Goal: Task Accomplishment & Management: Manage account settings

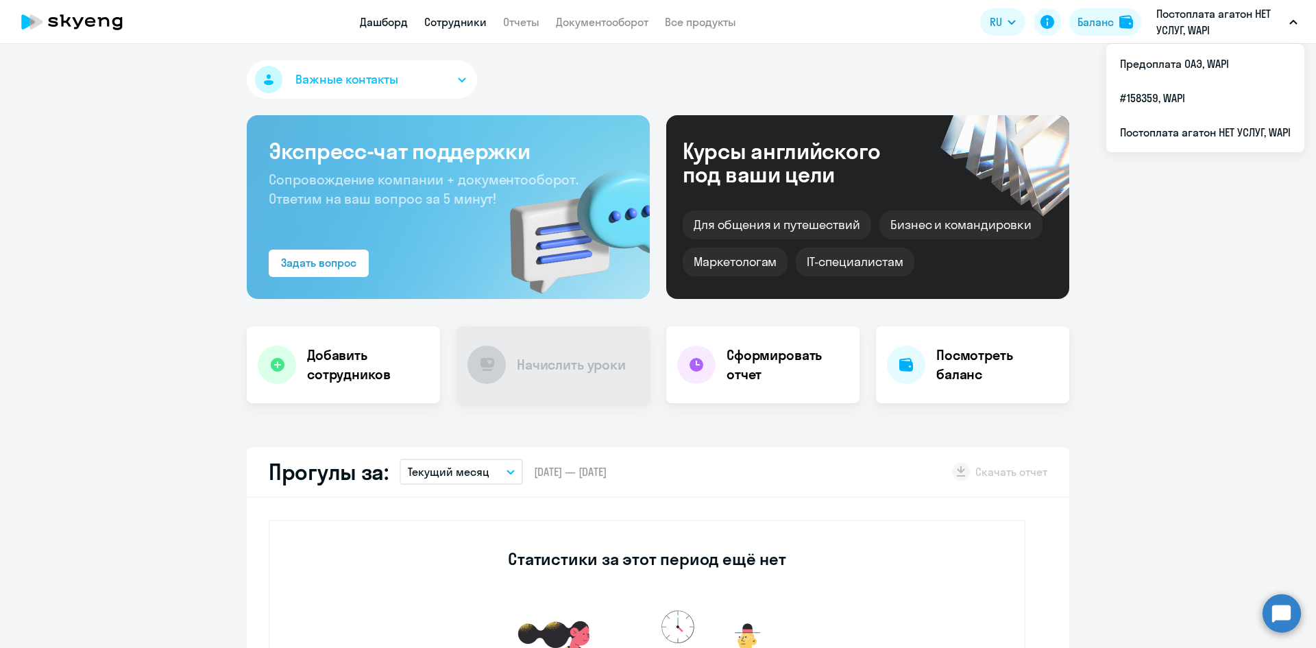
click at [439, 21] on link "Сотрудники" at bounding box center [455, 22] width 62 height 14
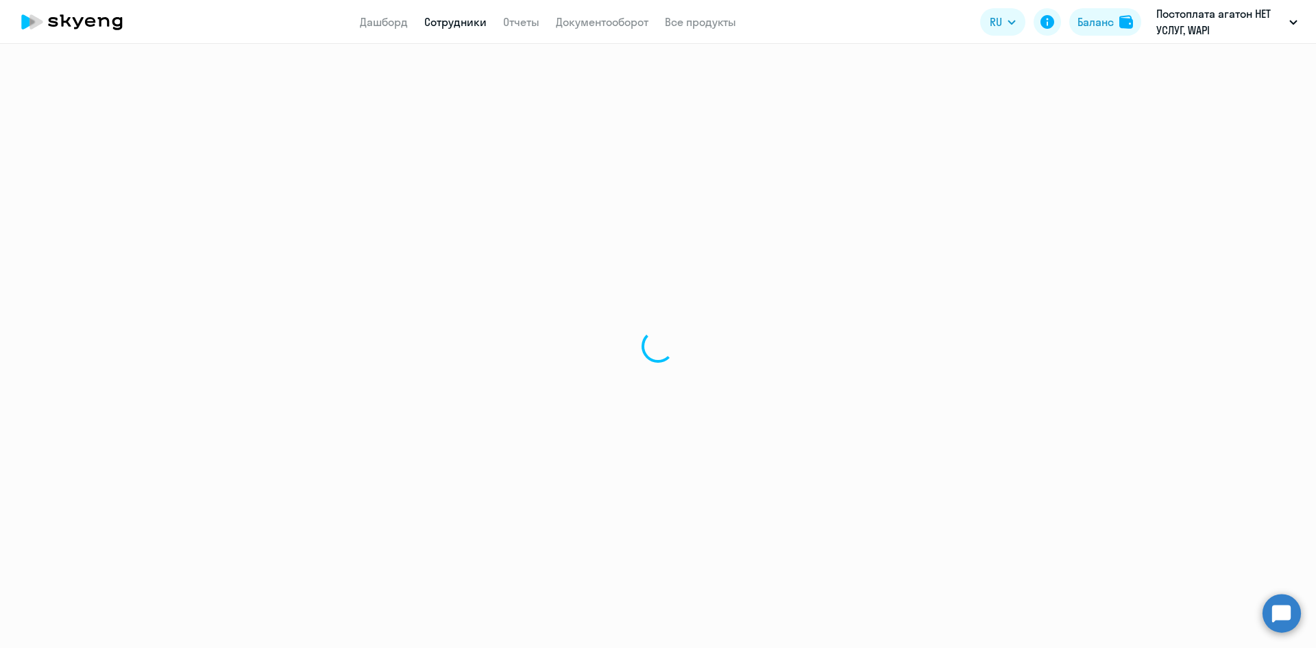
select select "30"
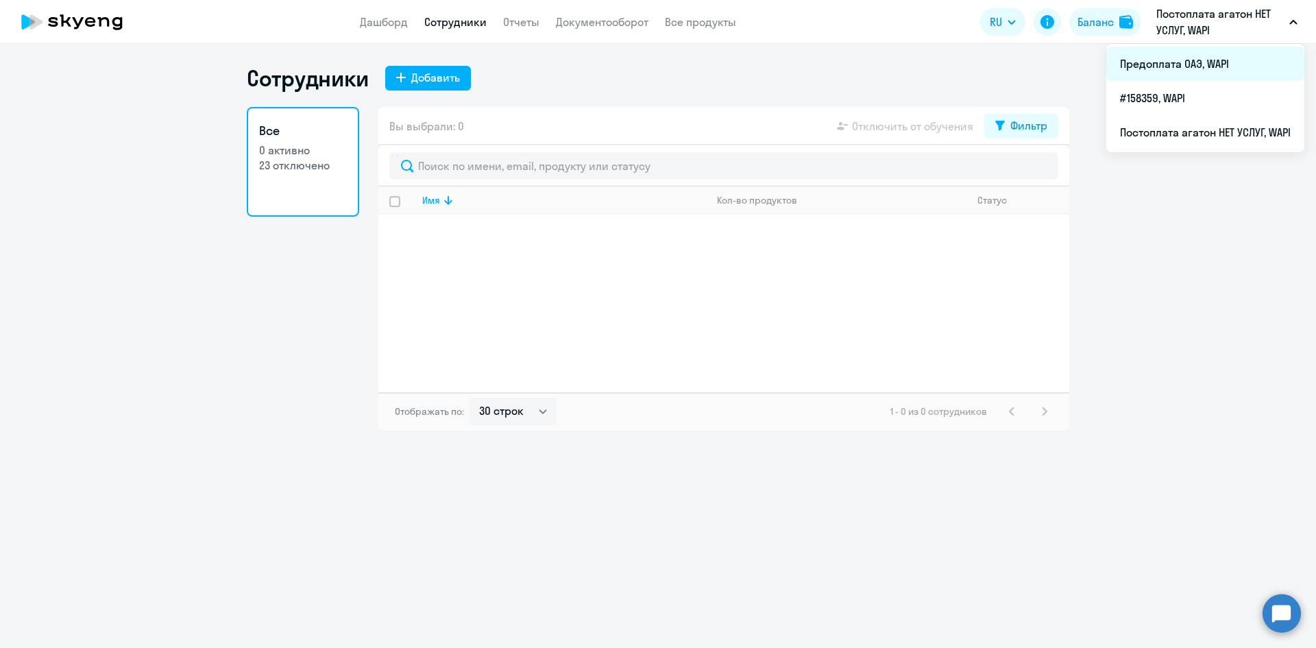
click at [1183, 62] on li "Предоплата ОАЭ, WAPI" at bounding box center [1205, 64] width 198 height 34
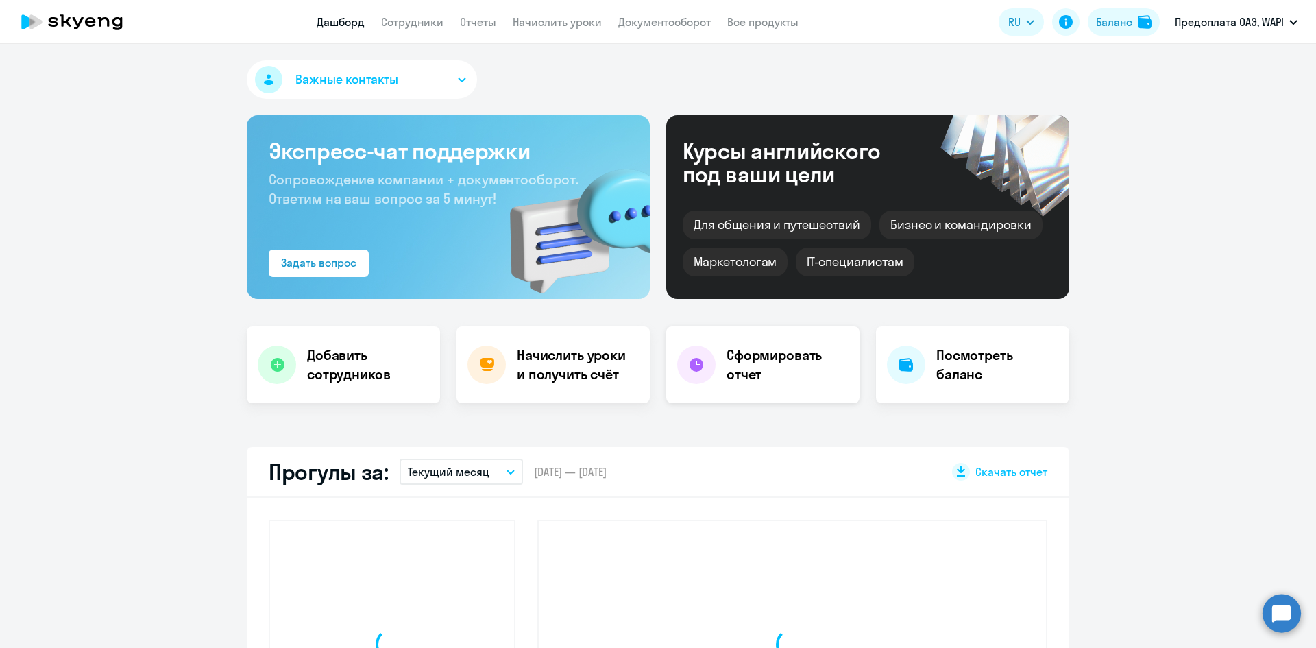
select select "30"
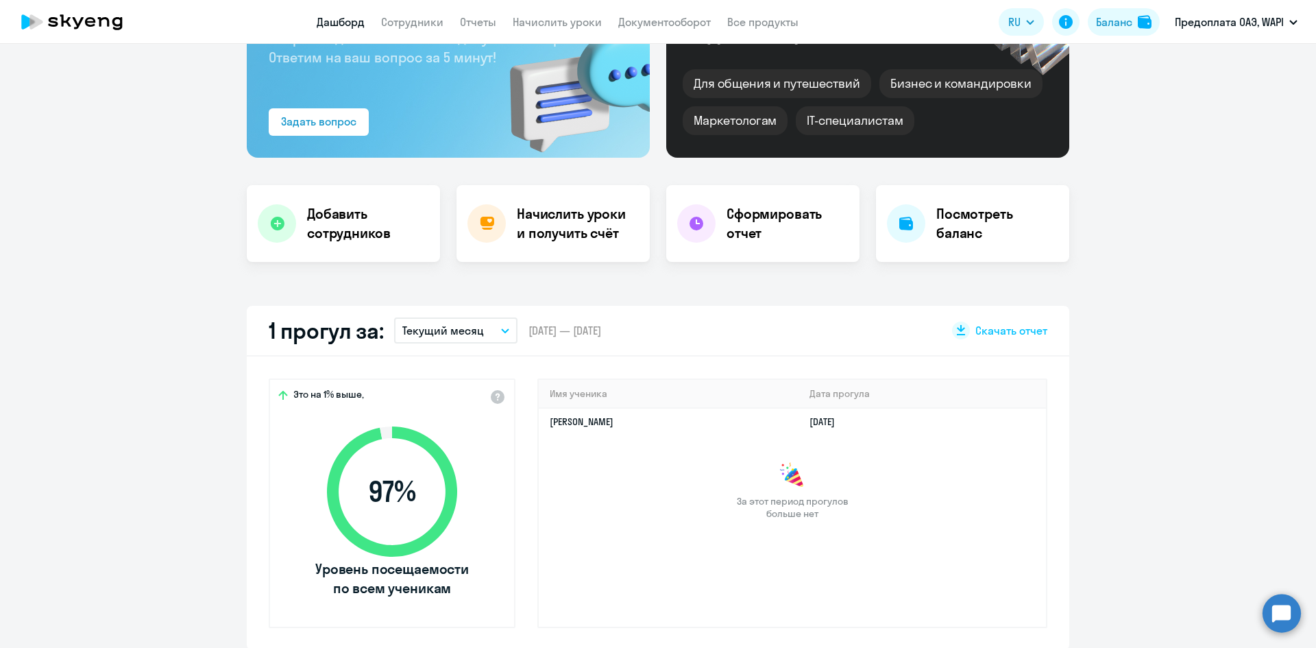
scroll to position [137, 0]
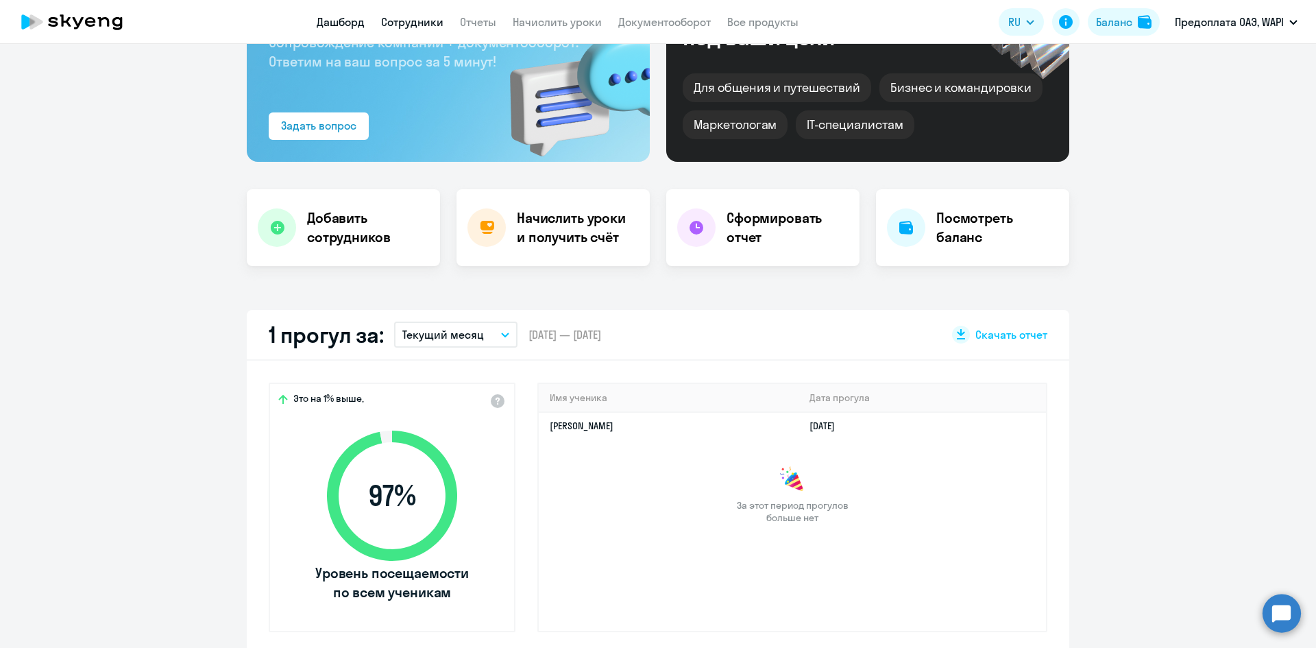
click at [402, 16] on link "Сотрудники" at bounding box center [412, 22] width 62 height 14
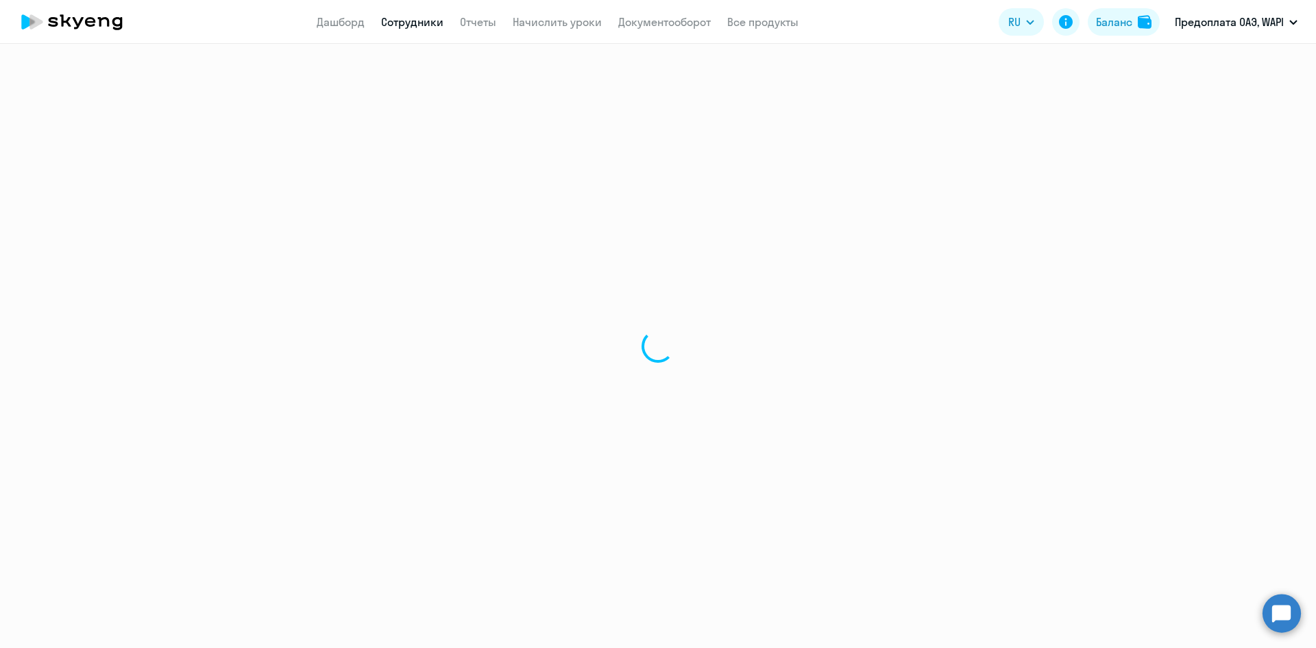
select select "30"
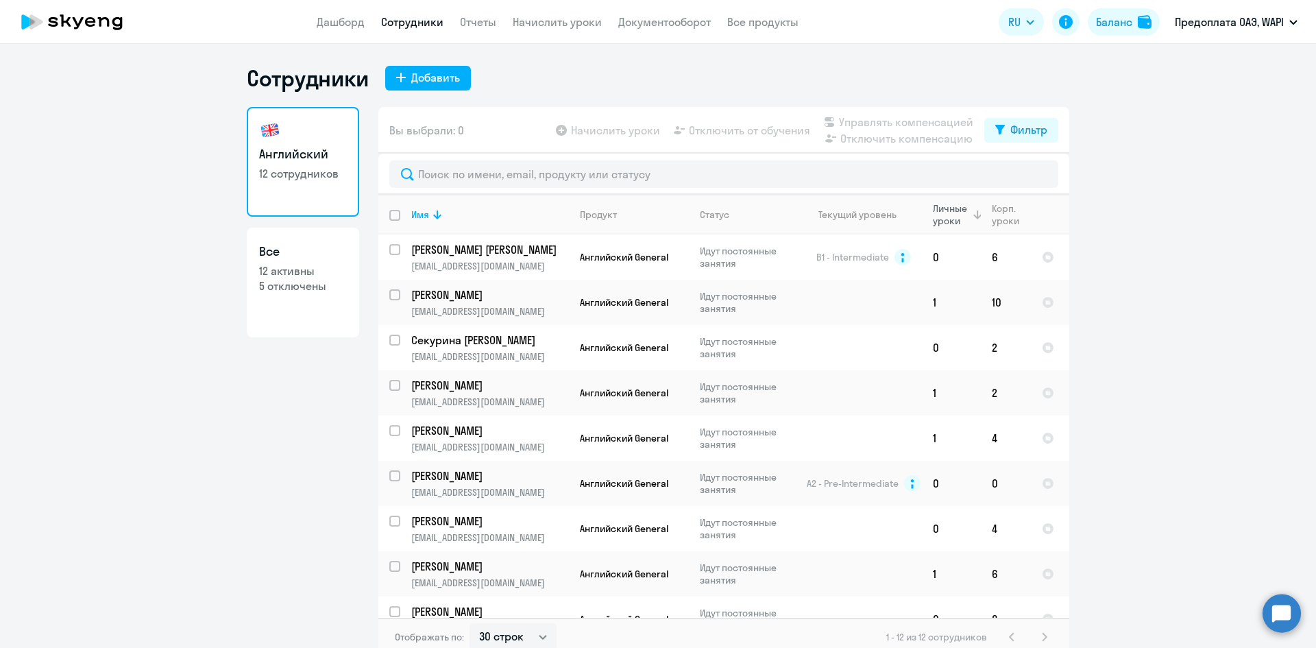
click at [942, 215] on div "Личные уроки" at bounding box center [952, 214] width 38 height 25
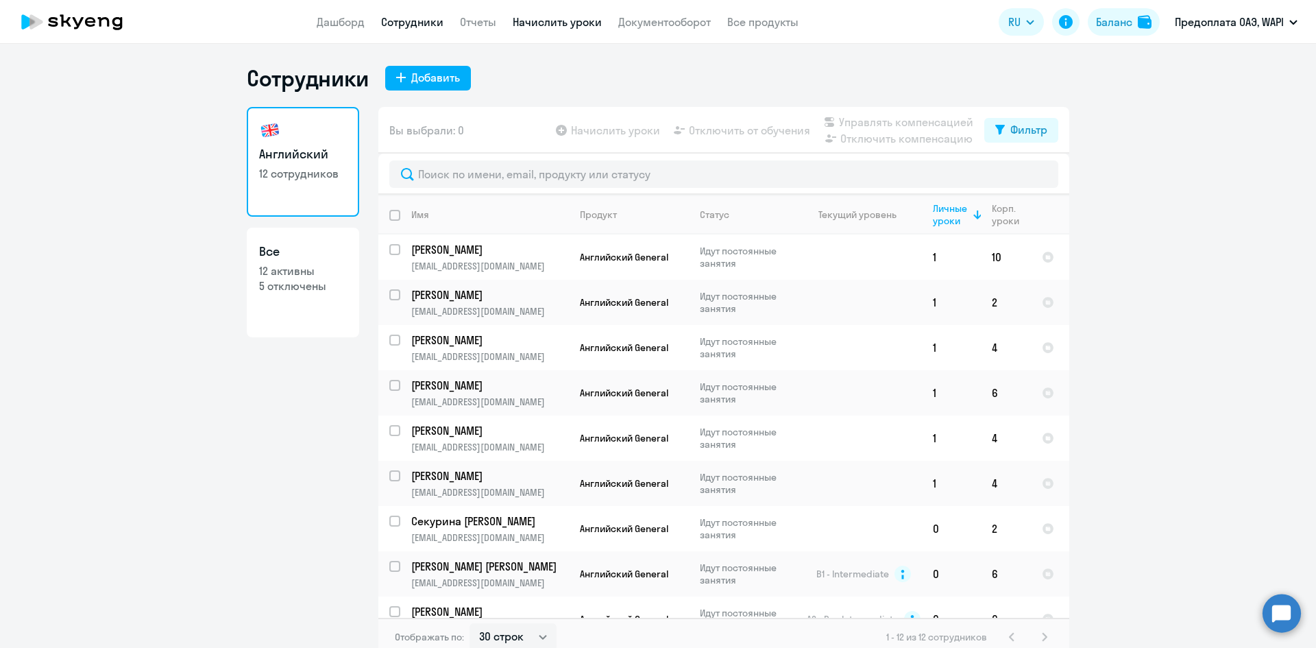
click at [544, 26] on link "Начислить уроки" at bounding box center [557, 22] width 89 height 14
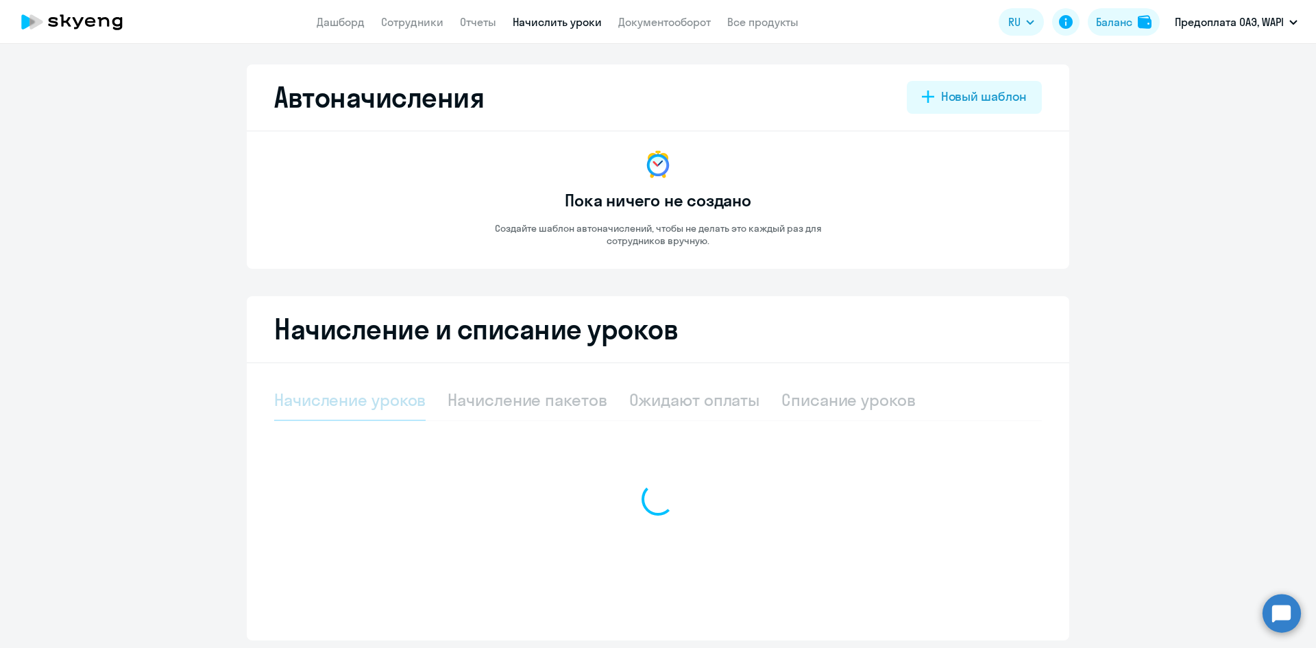
select select "10"
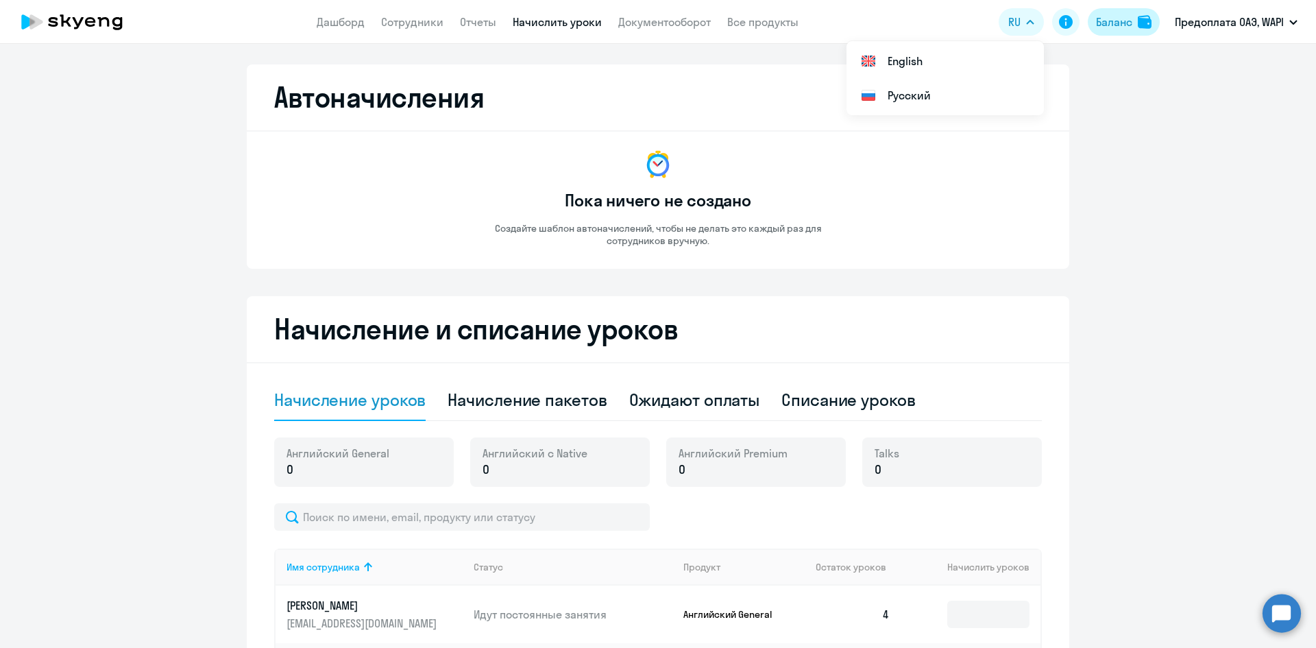
click at [1113, 16] on div "Баланс" at bounding box center [1114, 22] width 36 height 16
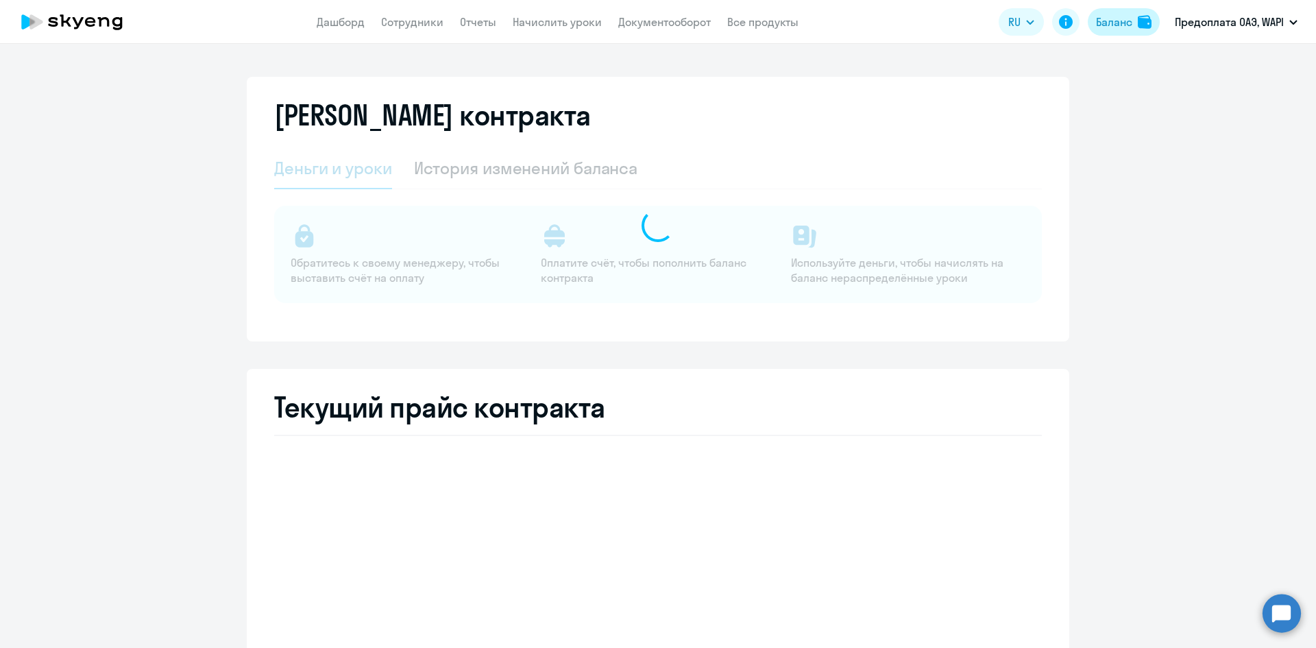
select select "english_adult_not_native_speaker"
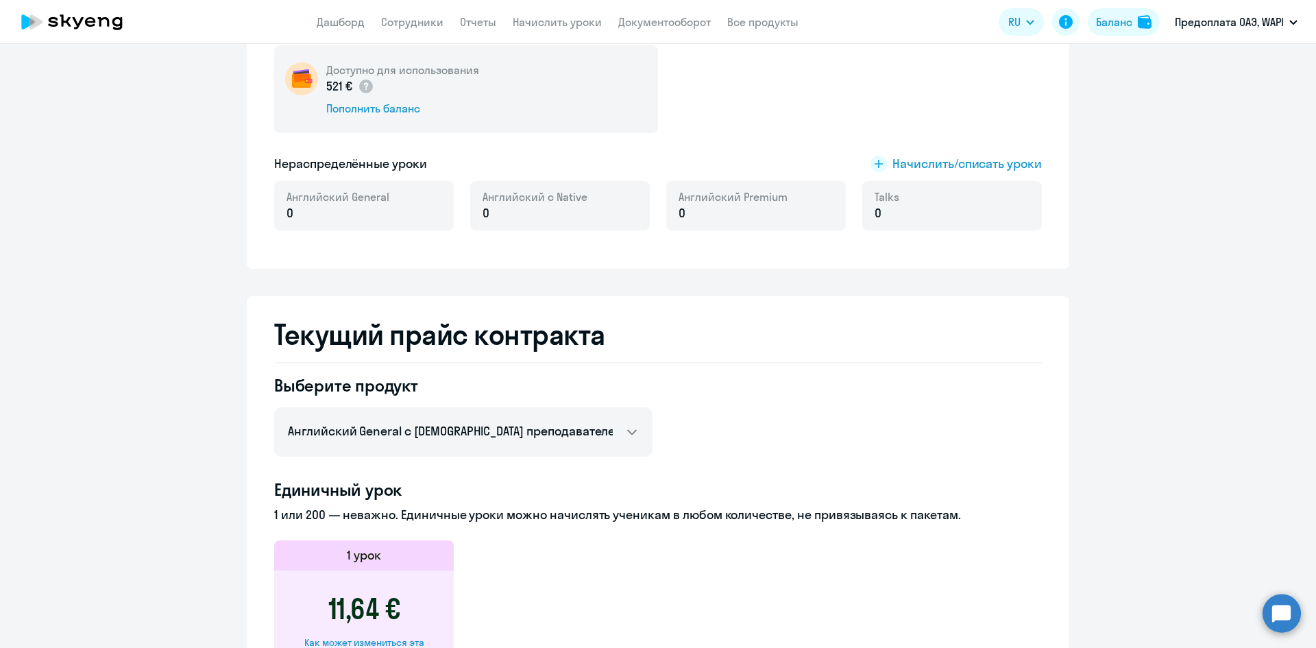
scroll to position [206, 0]
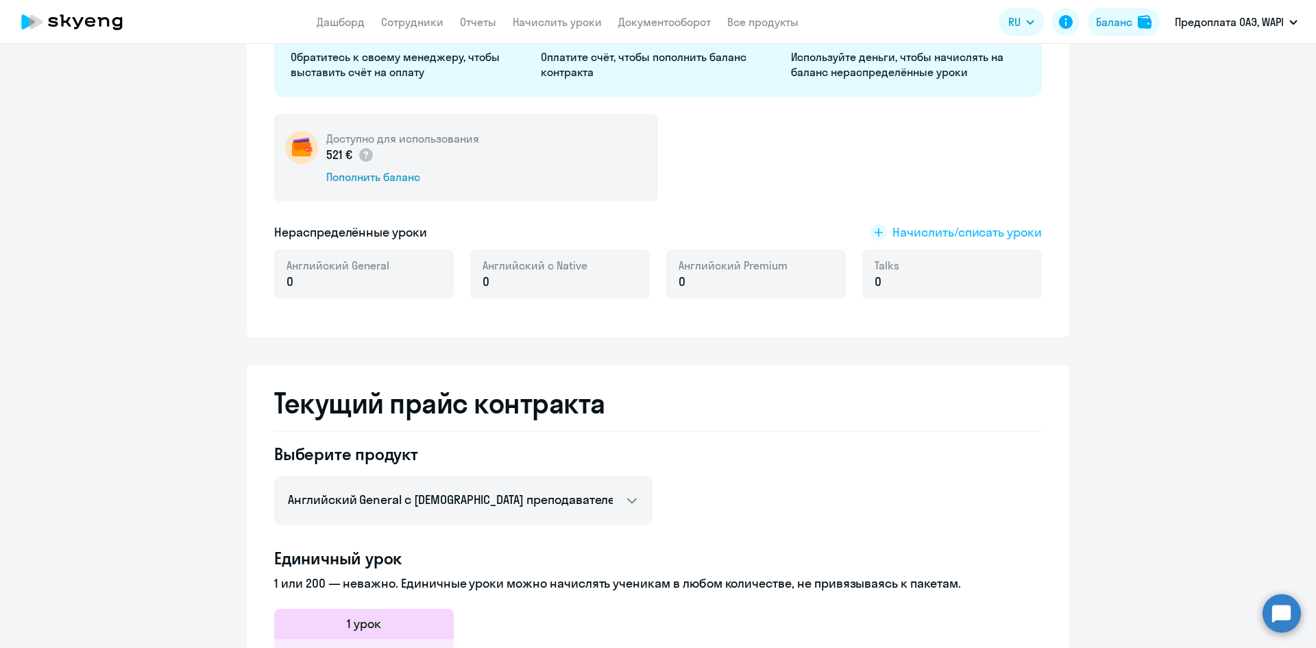
click at [981, 237] on span "Начислить/списать уроки" at bounding box center [966, 232] width 149 height 18
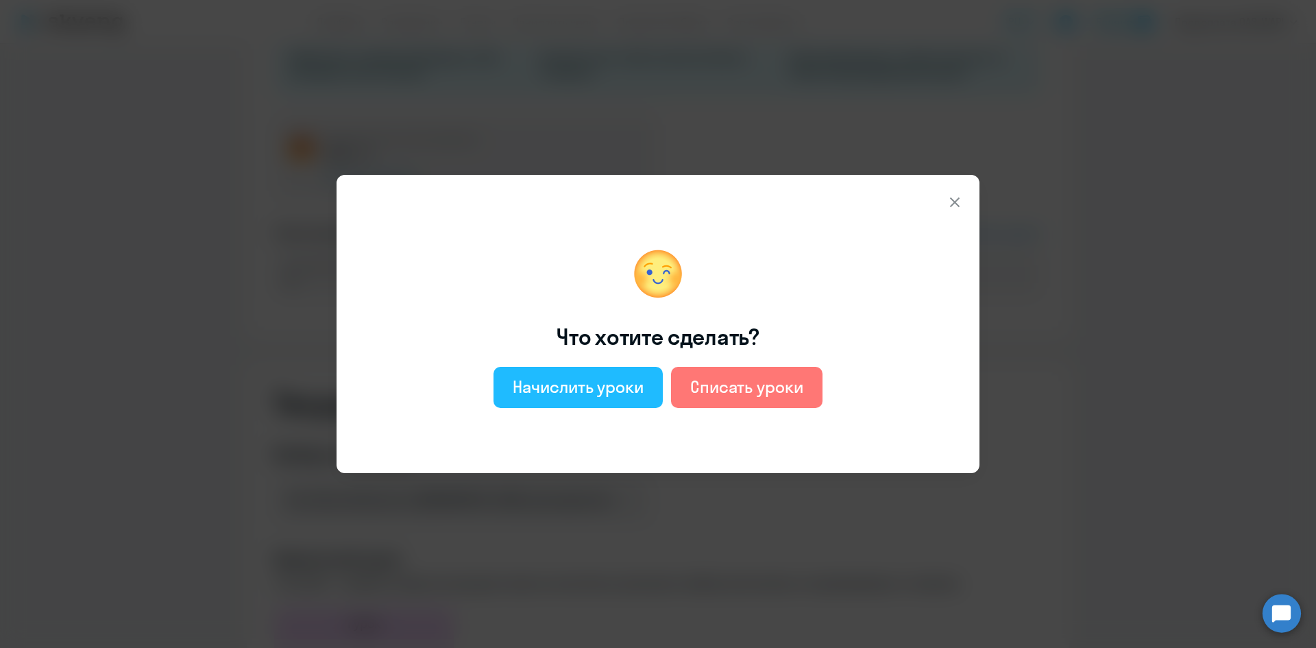
click at [601, 393] on div "Начислить уроки" at bounding box center [578, 387] width 131 height 22
select select "english_adult_not_native_speaker"
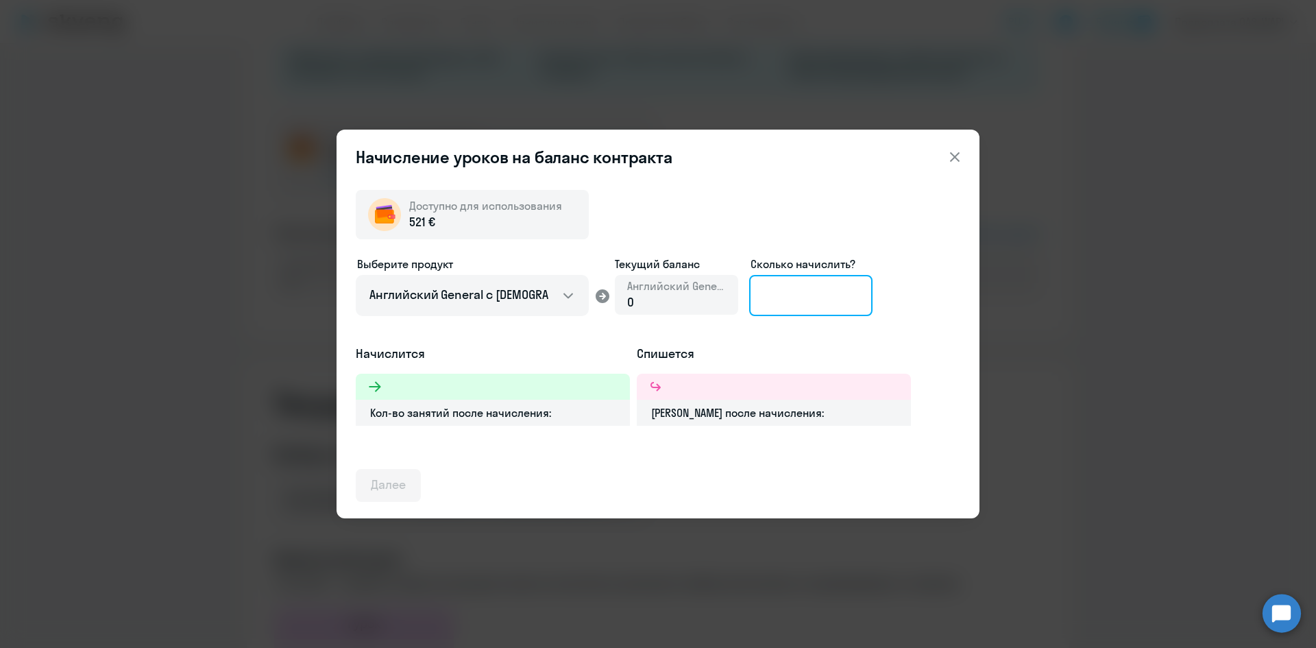
click at [791, 299] on input at bounding box center [810, 295] width 123 height 41
click at [962, 157] on button at bounding box center [954, 156] width 27 height 27
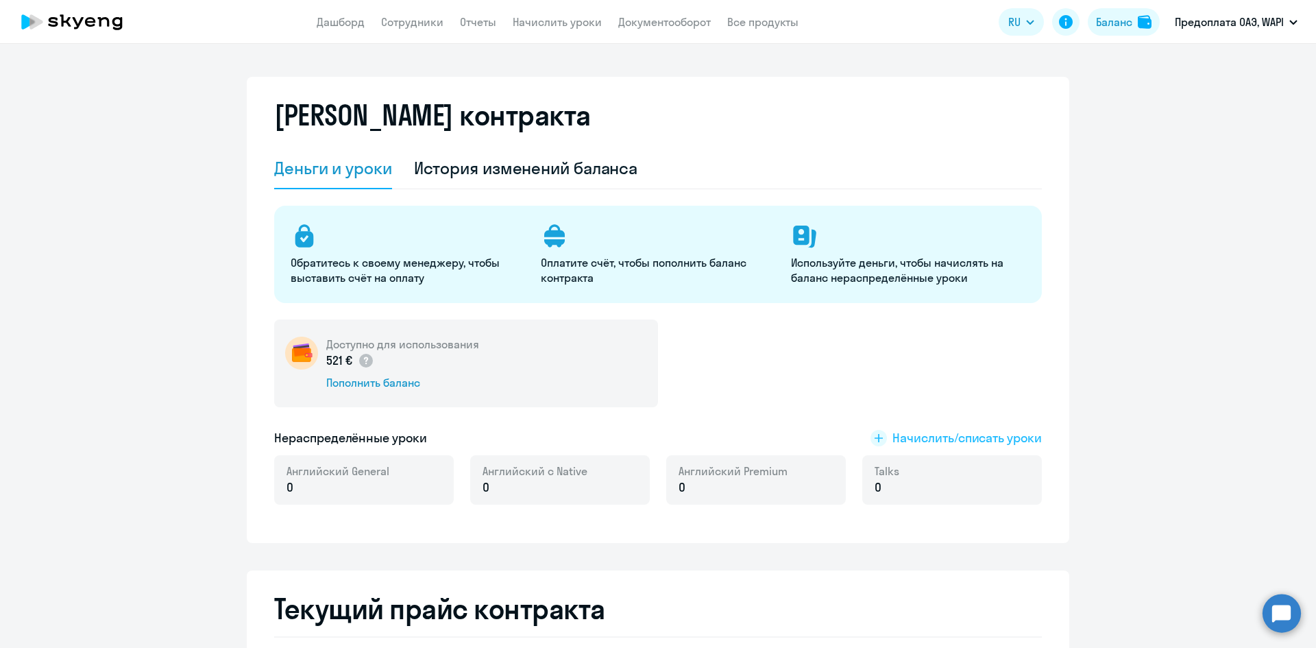
scroll to position [69, 0]
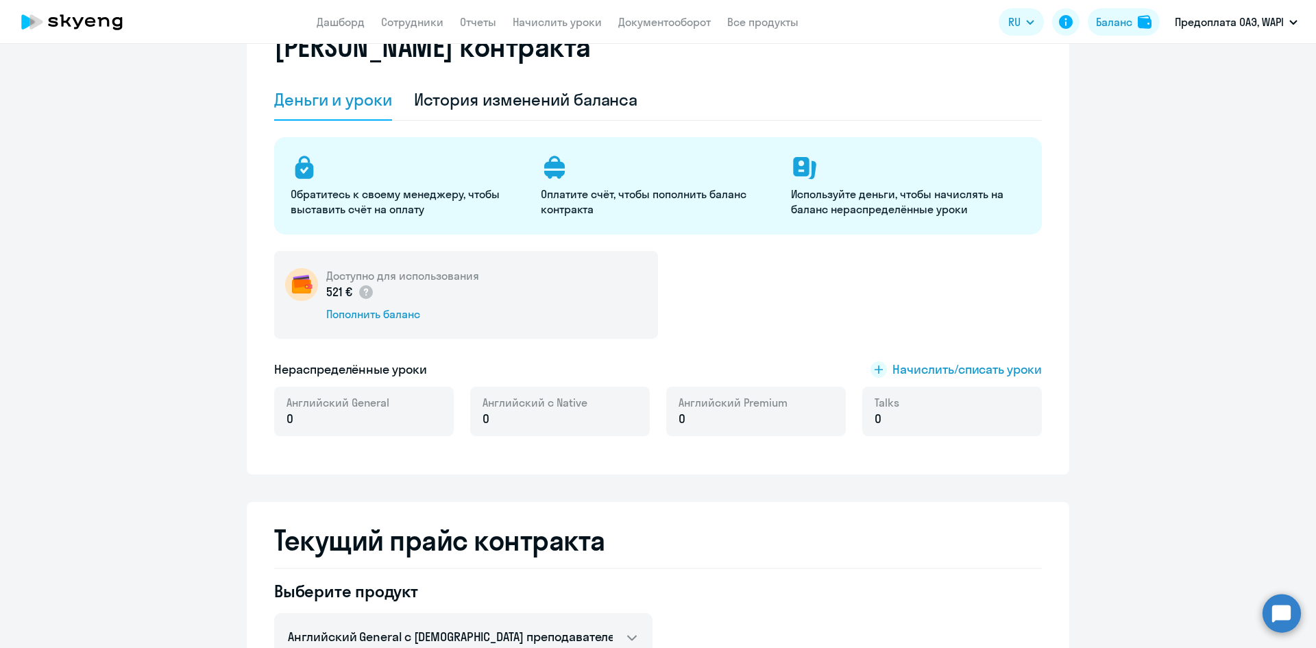
click at [927, 359] on div "Доступно для использования 521 € Пополнить баланс Нераспределённые уроки Начисл…" at bounding box center [657, 351] width 767 height 201
click at [928, 367] on span "Начислить/списать уроки" at bounding box center [966, 369] width 149 height 18
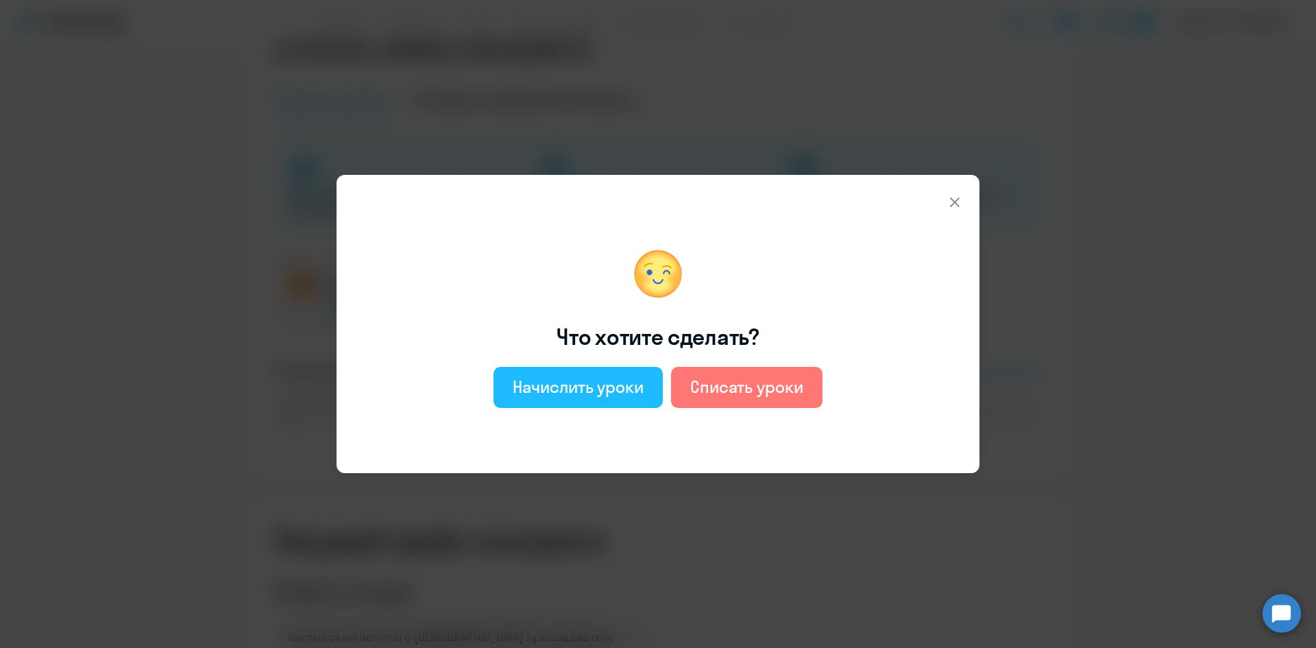
click at [572, 388] on div "Начислить уроки" at bounding box center [578, 387] width 131 height 22
select select "english_adult_not_native_speaker"
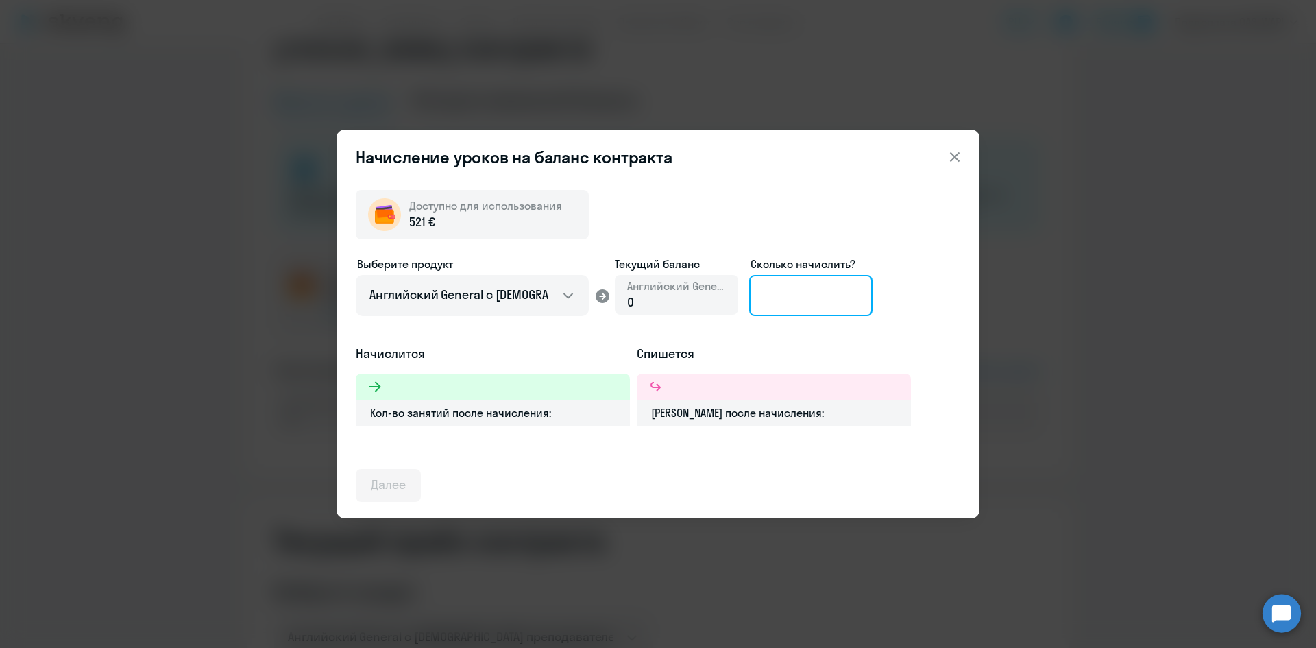
click at [784, 294] on input at bounding box center [810, 295] width 123 height 41
type input "2"
type input "30"
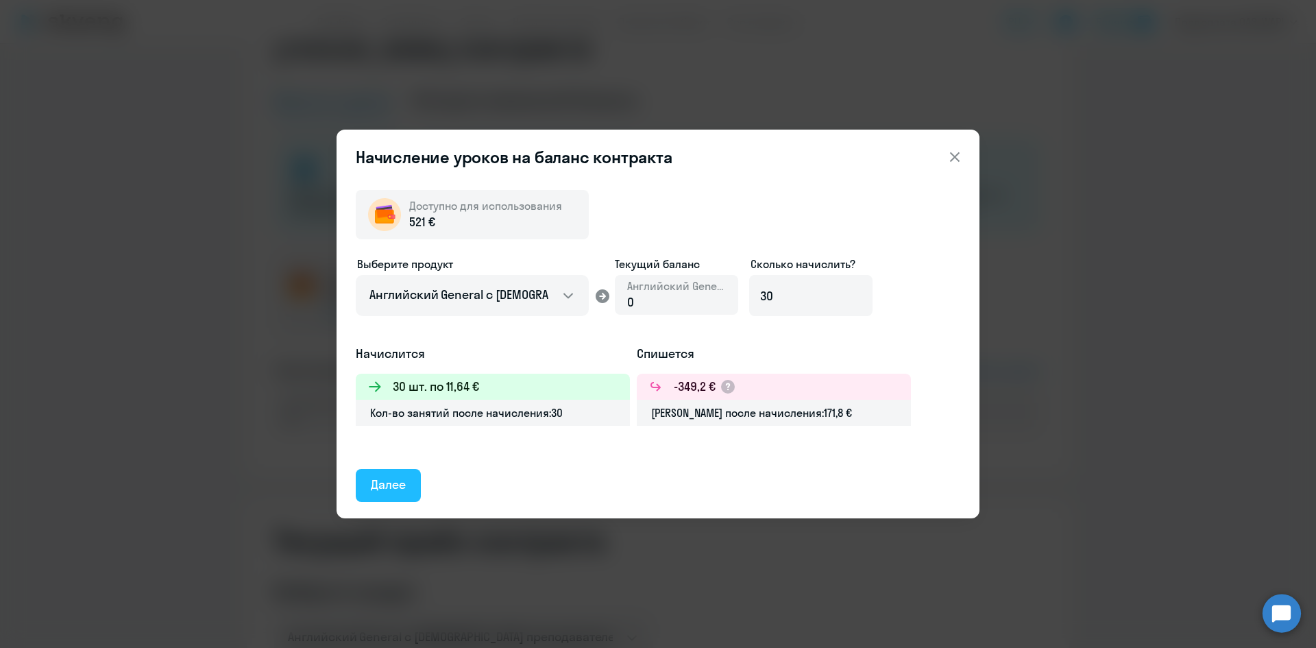
click at [406, 489] on div "Далее" at bounding box center [388, 485] width 35 height 18
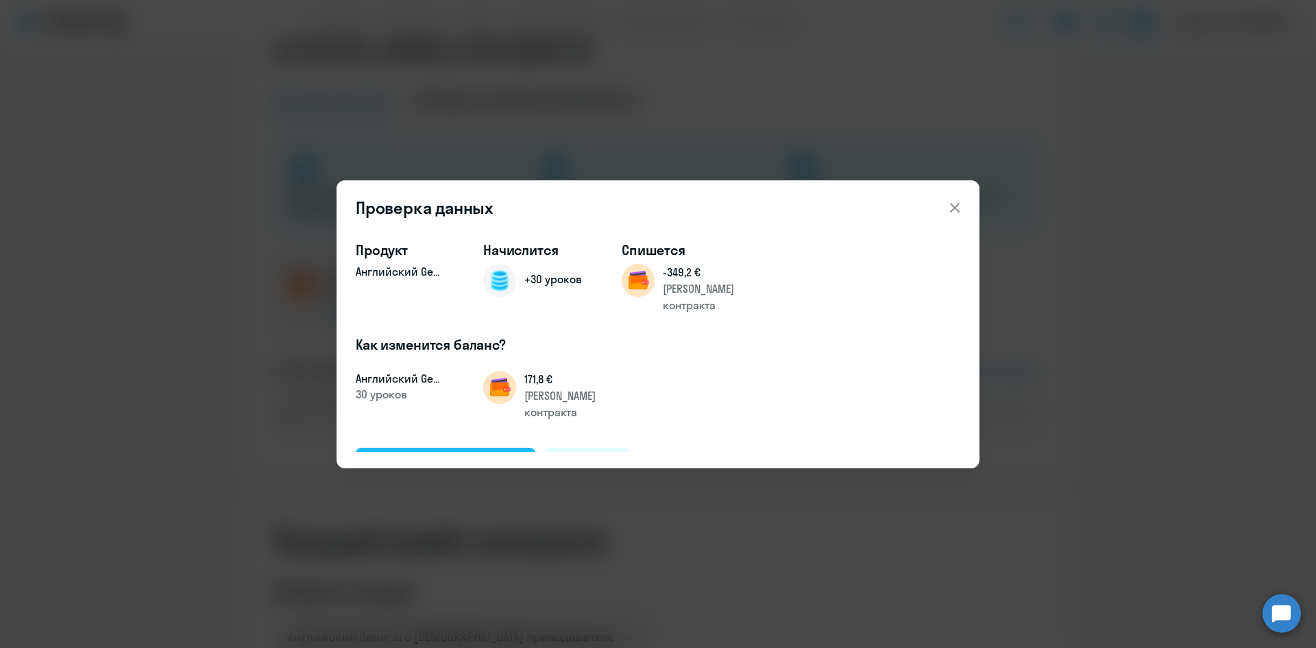
click at [425, 454] on div "Подтвердить и начислить" at bounding box center [445, 463] width 149 height 18
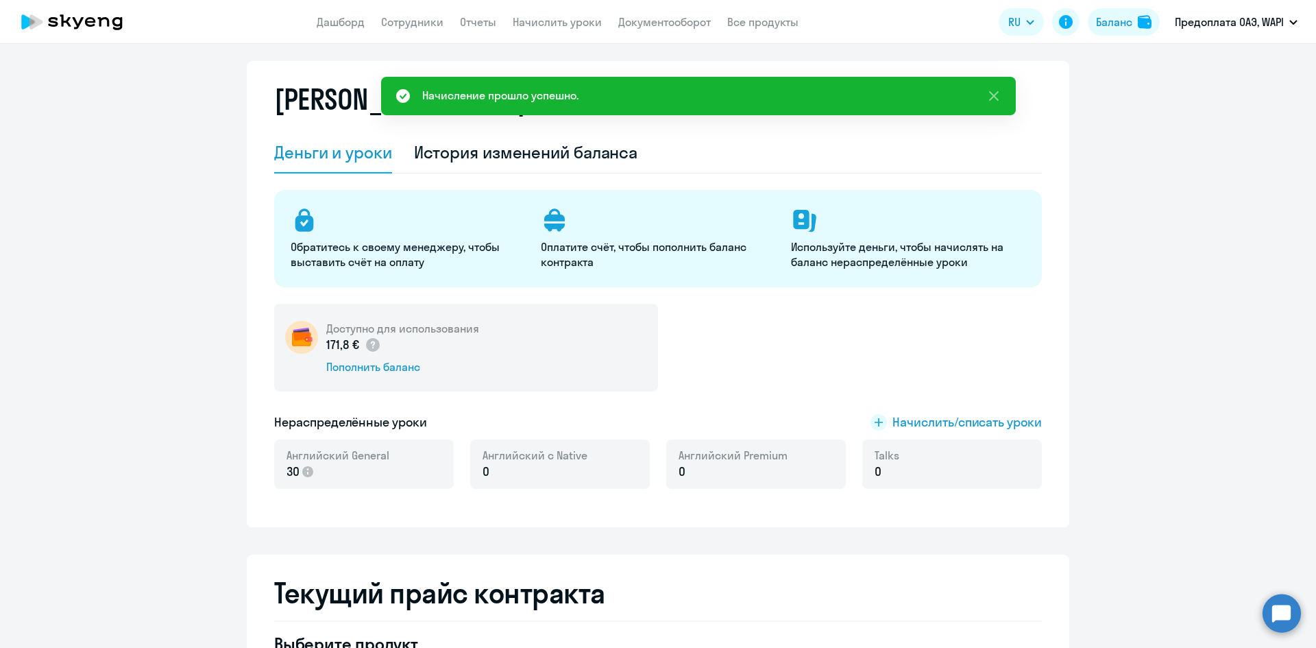
scroll to position [0, 0]
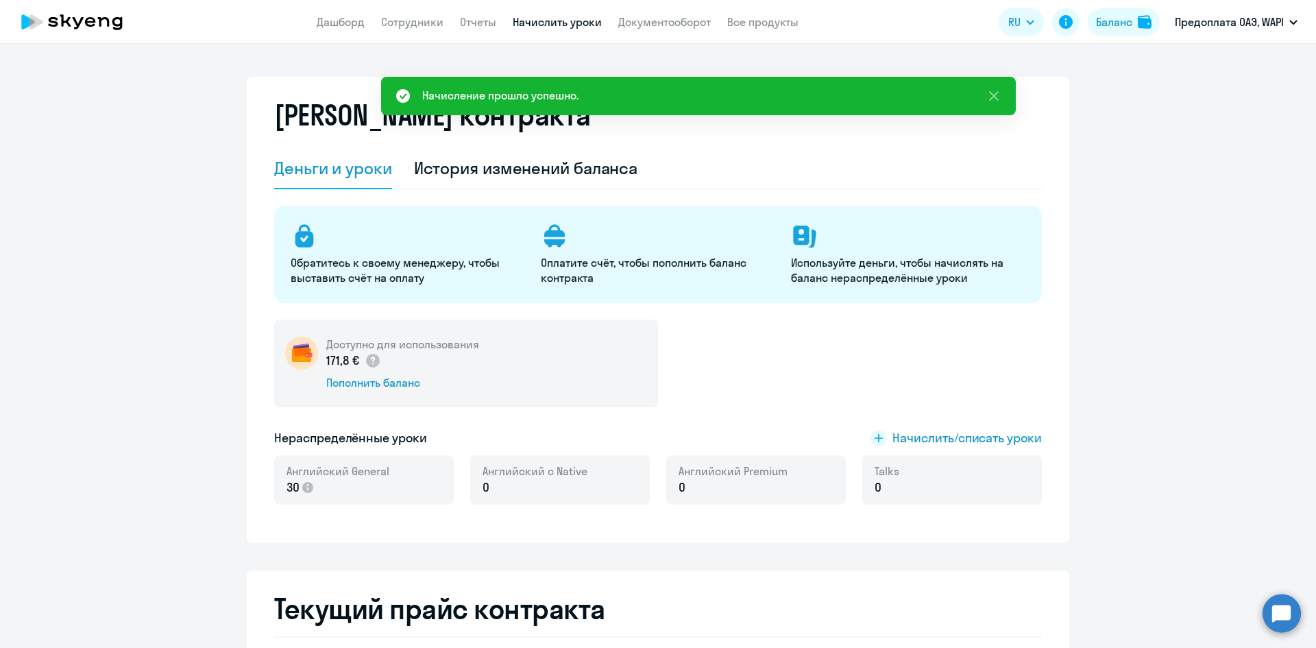
click at [554, 25] on link "Начислить уроки" at bounding box center [557, 22] width 89 height 14
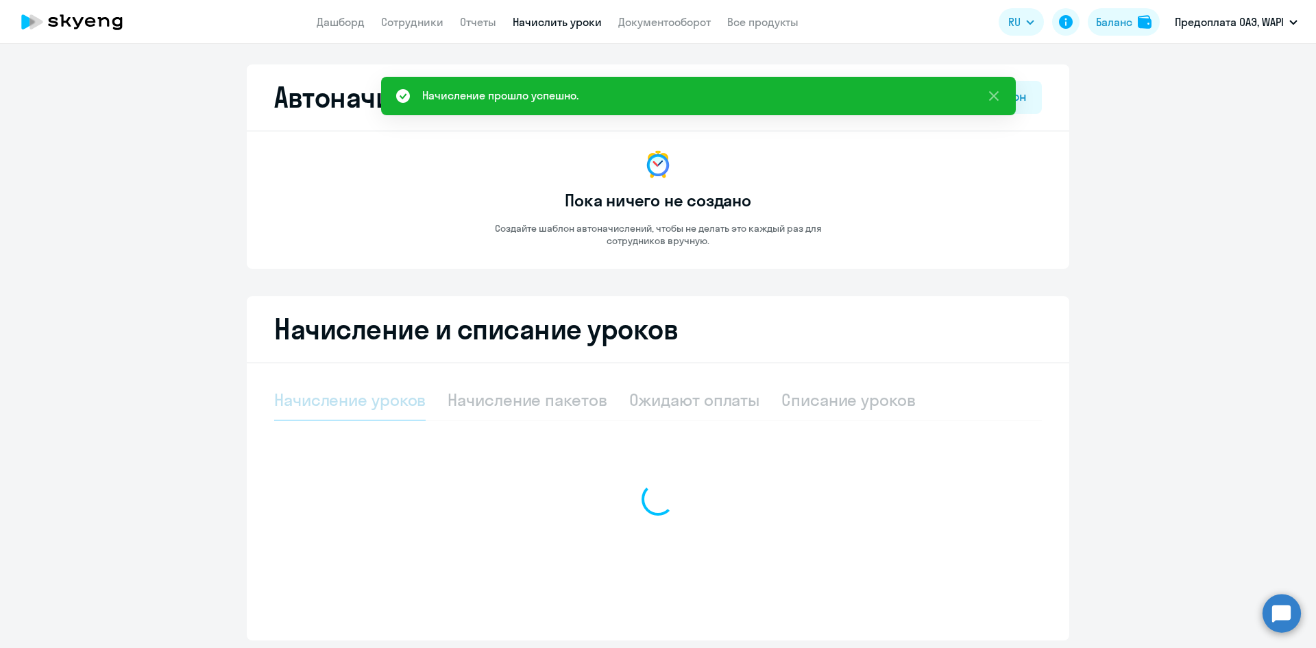
select select "10"
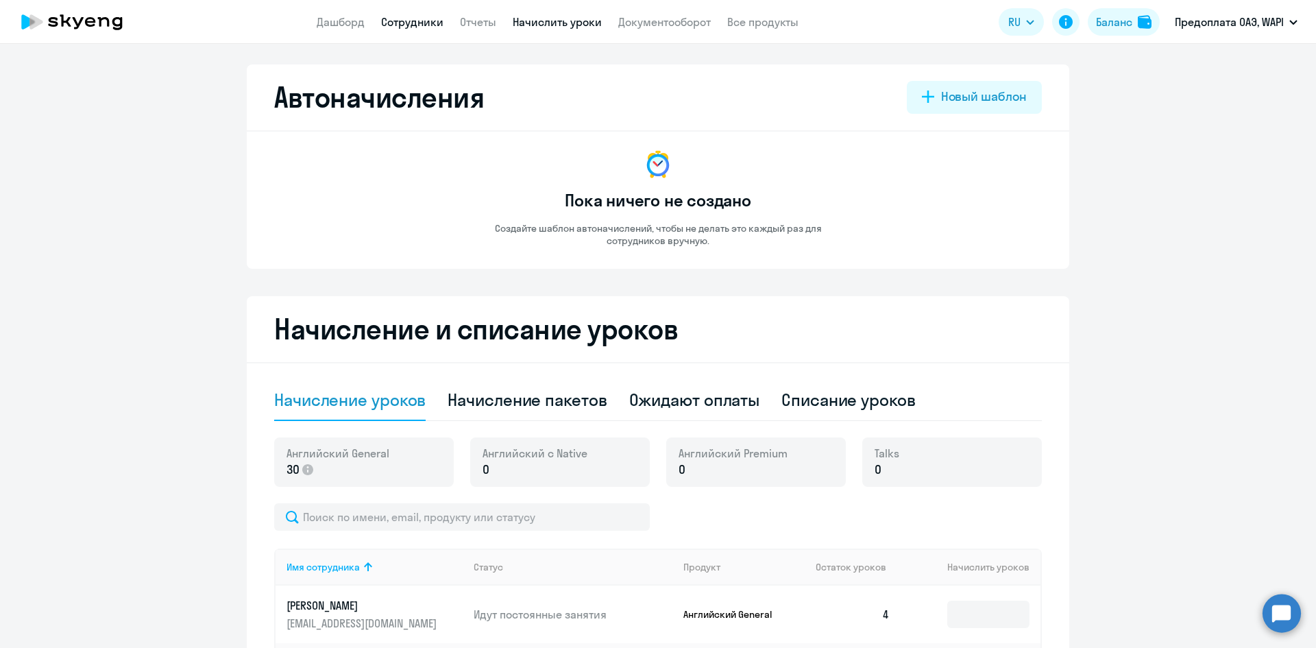
click at [398, 21] on link "Сотрудники" at bounding box center [412, 22] width 62 height 14
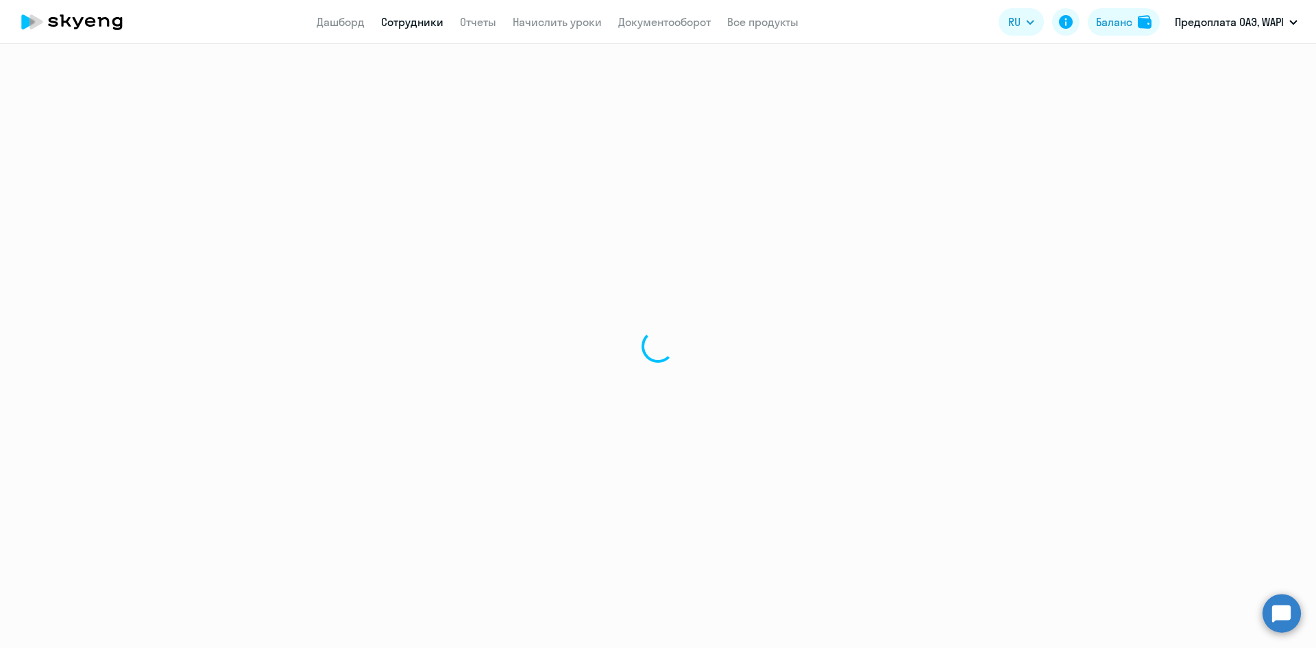
select select "30"
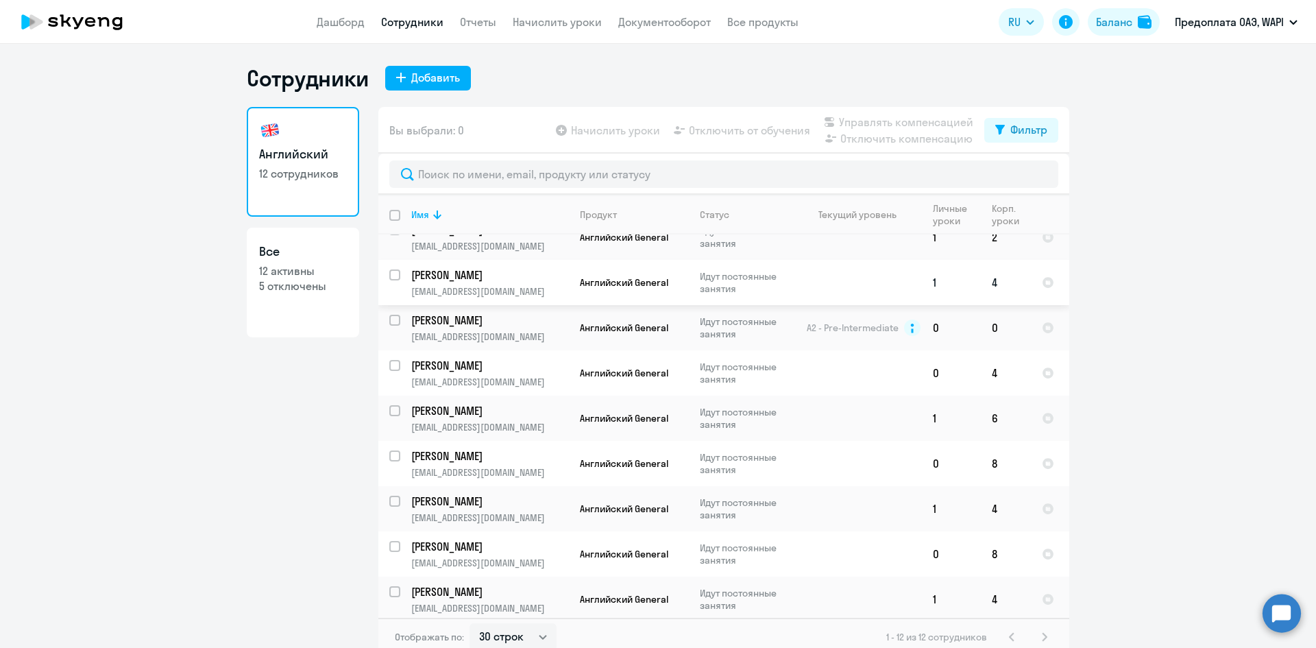
scroll to position [160, 0]
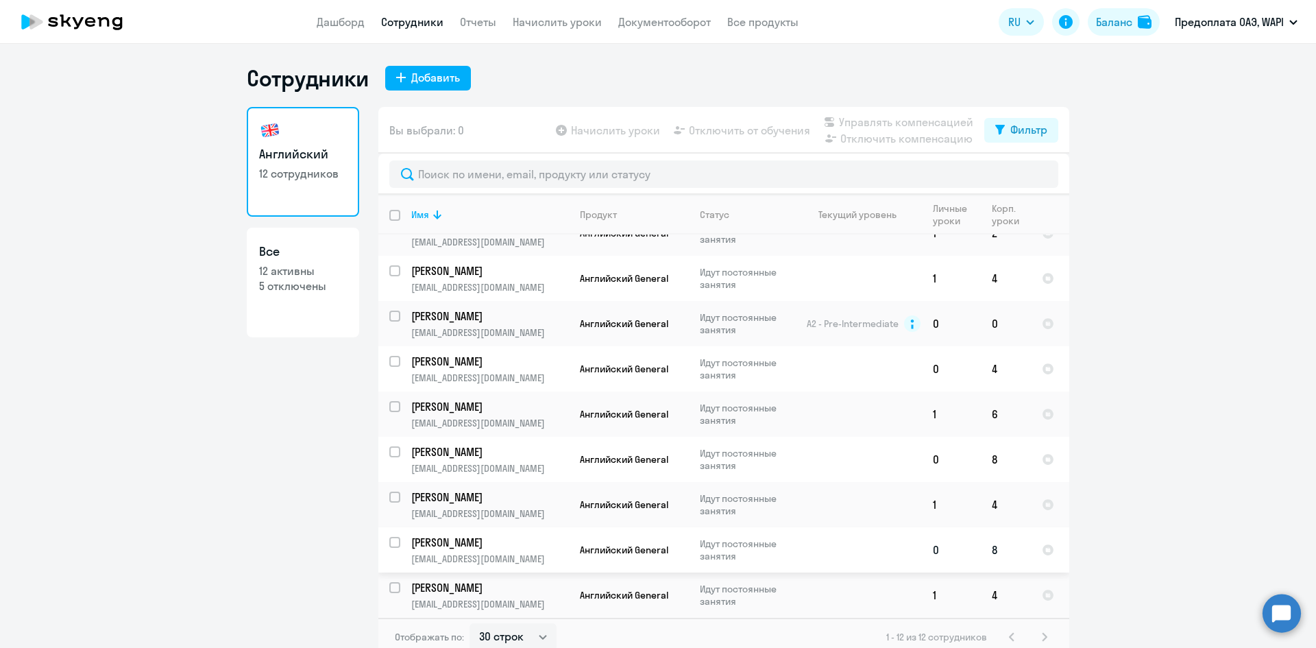
click at [390, 539] on input "select row 32212412" at bounding box center [402, 550] width 27 height 27
checkbox input "true"
click at [753, 132] on span "Отключить от обучения" at bounding box center [749, 130] width 121 height 16
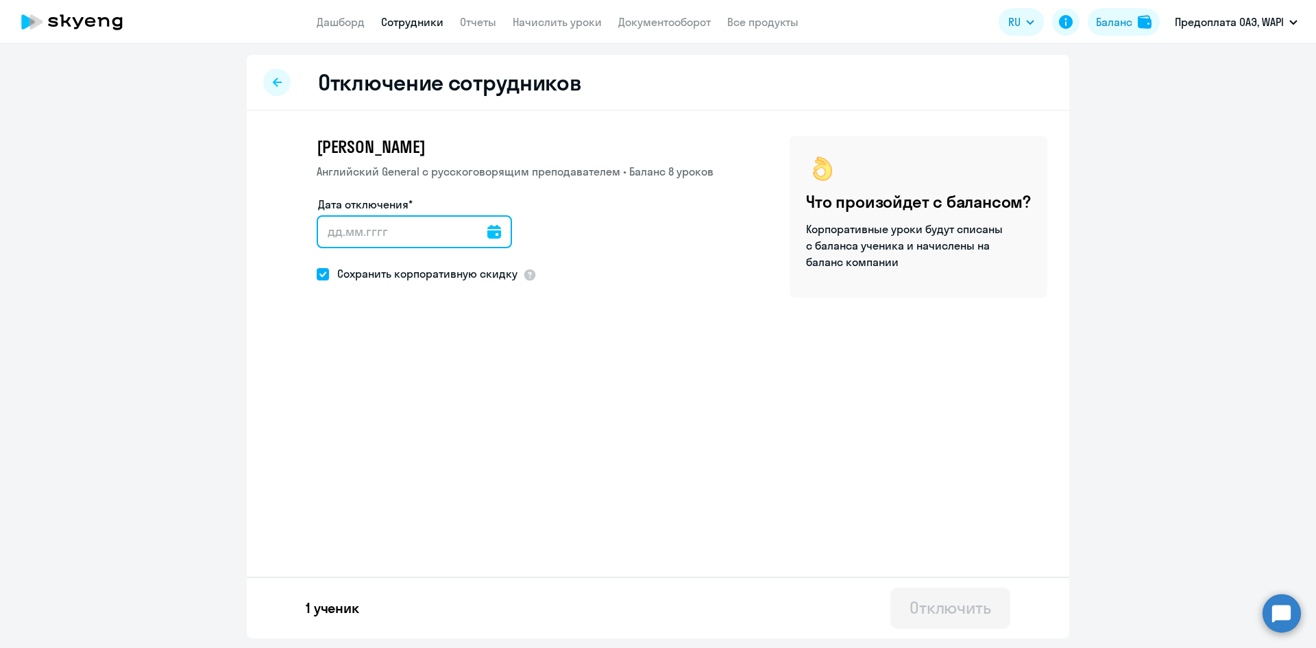
click at [493, 233] on input "Дата отключения*" at bounding box center [414, 231] width 195 height 33
click at [379, 229] on input "Дата отключения*" at bounding box center [414, 231] width 195 height 33
click at [474, 229] on input "Дата отключения*" at bounding box center [414, 231] width 195 height 33
click at [487, 232] on icon at bounding box center [494, 232] width 14 height 14
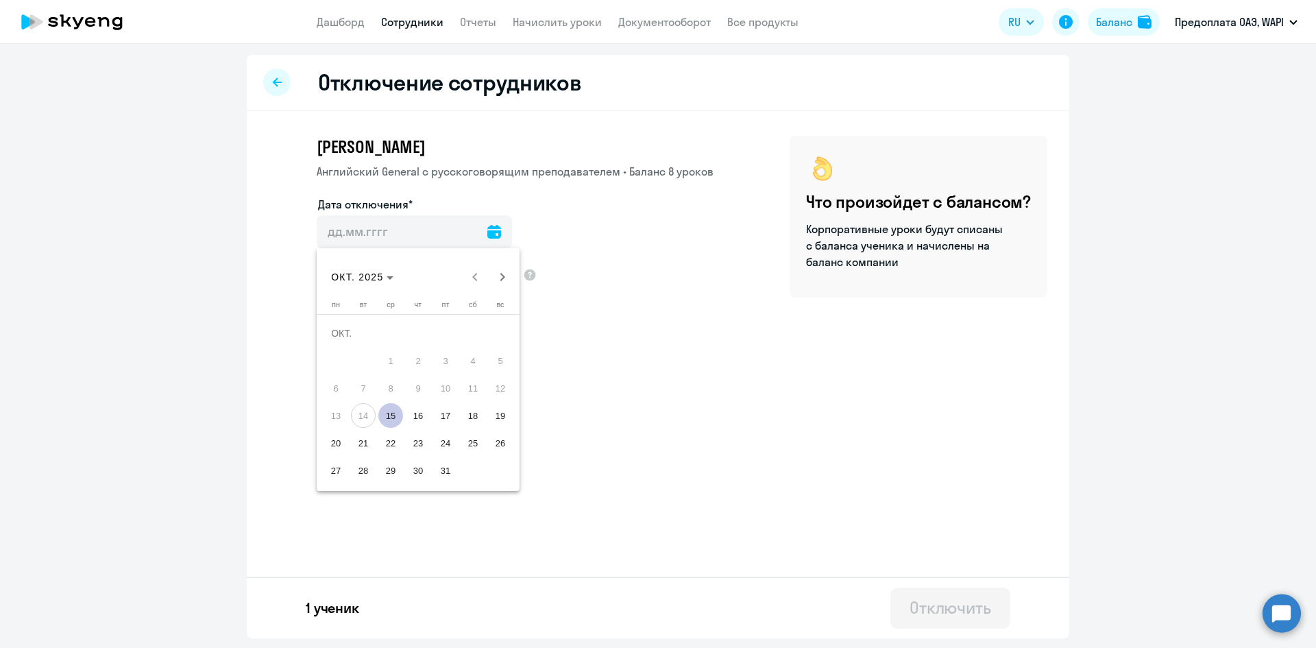
click at [383, 413] on span "15" at bounding box center [390, 415] width 25 height 25
type input "[DATE]"
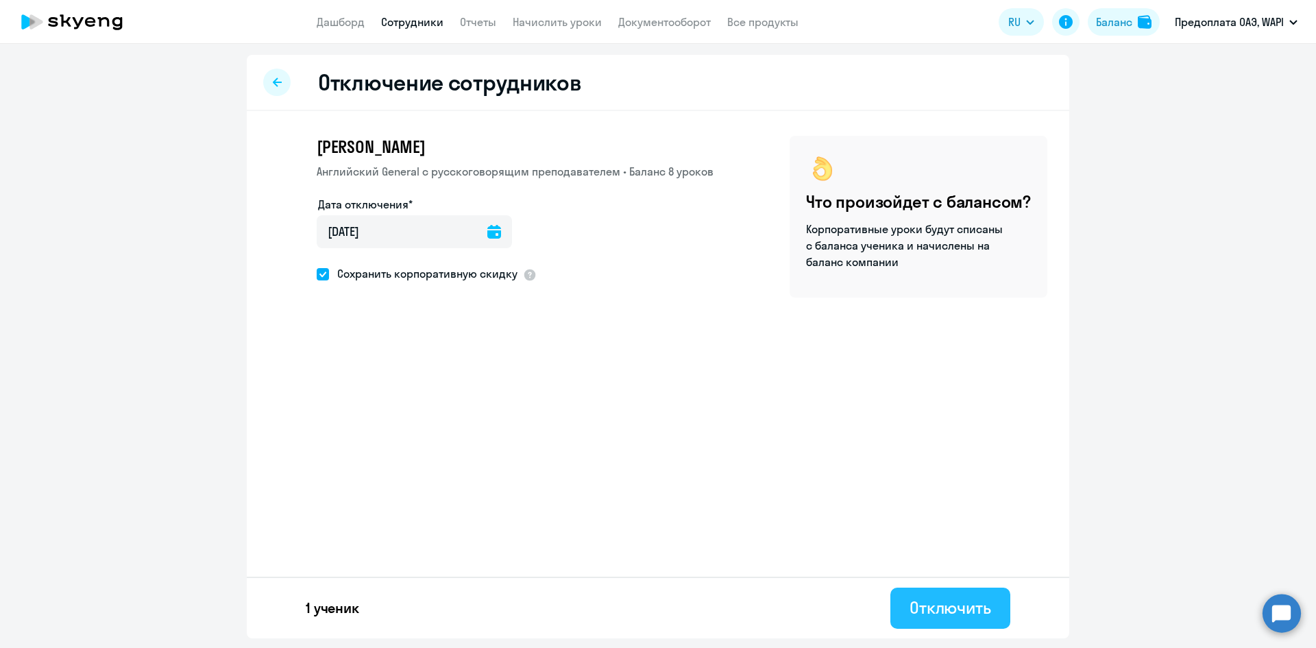
click at [958, 609] on div "Отключить" at bounding box center [950, 607] width 82 height 22
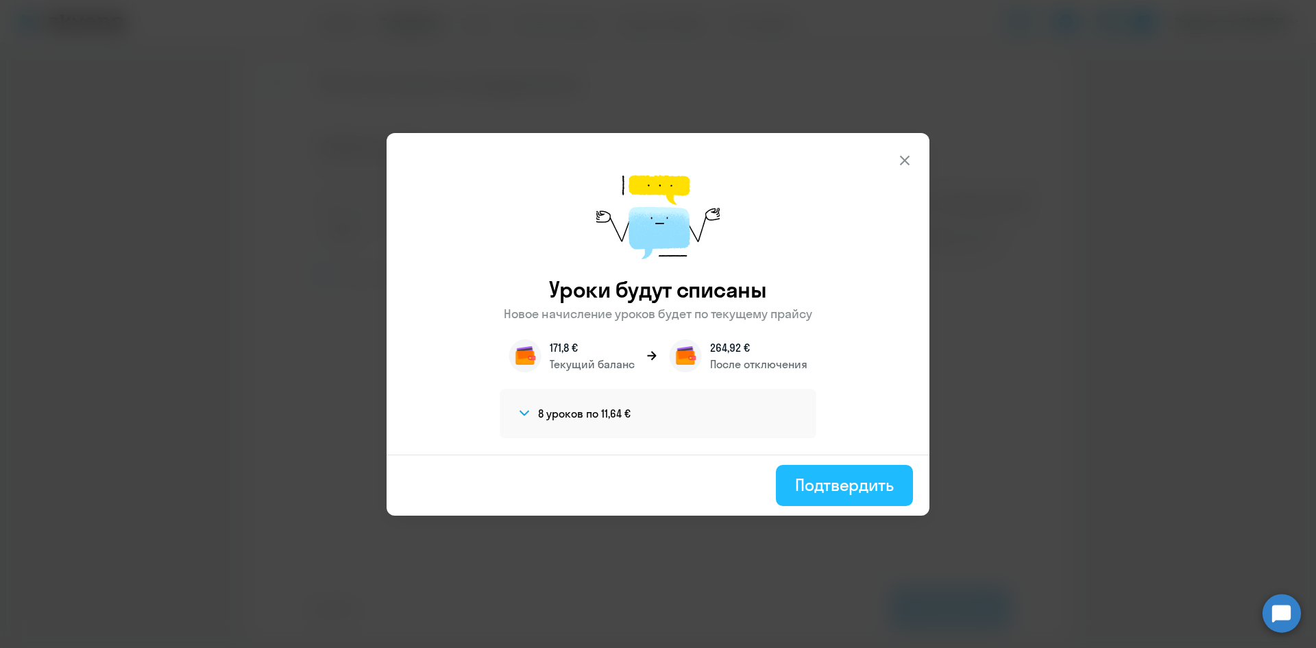
click at [841, 482] on div "Подтвердить" at bounding box center [844, 484] width 99 height 22
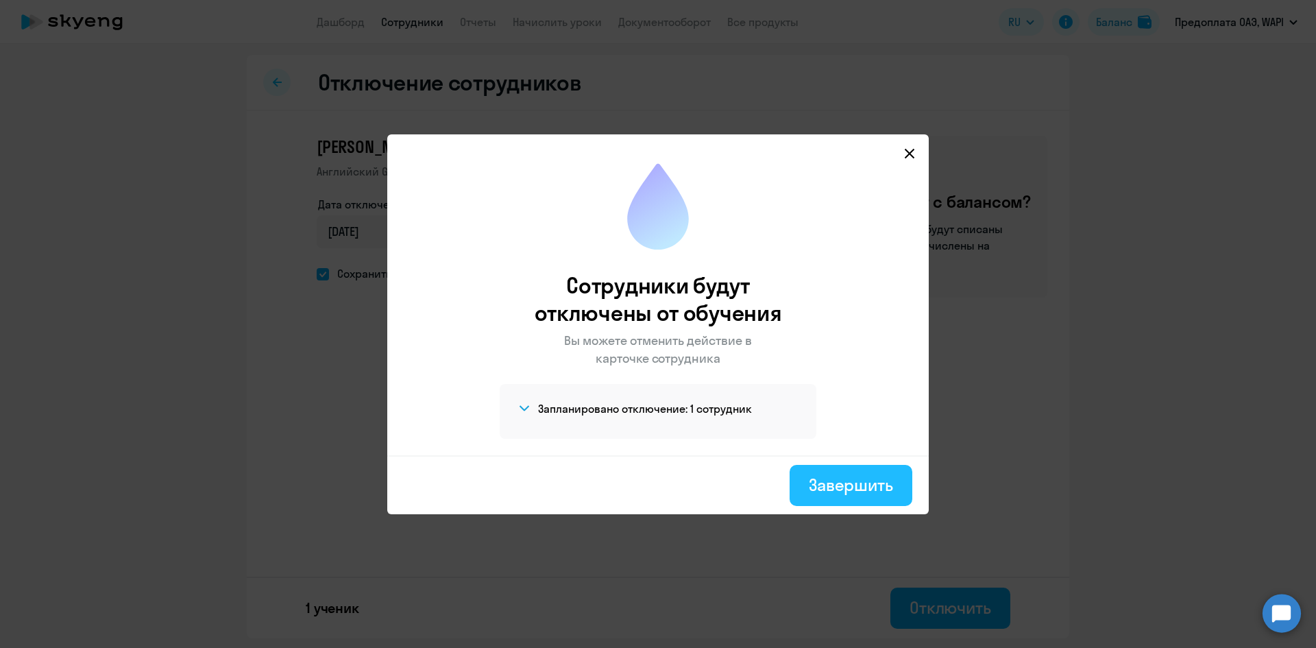
click at [844, 474] on div "Завершить" at bounding box center [851, 484] width 84 height 22
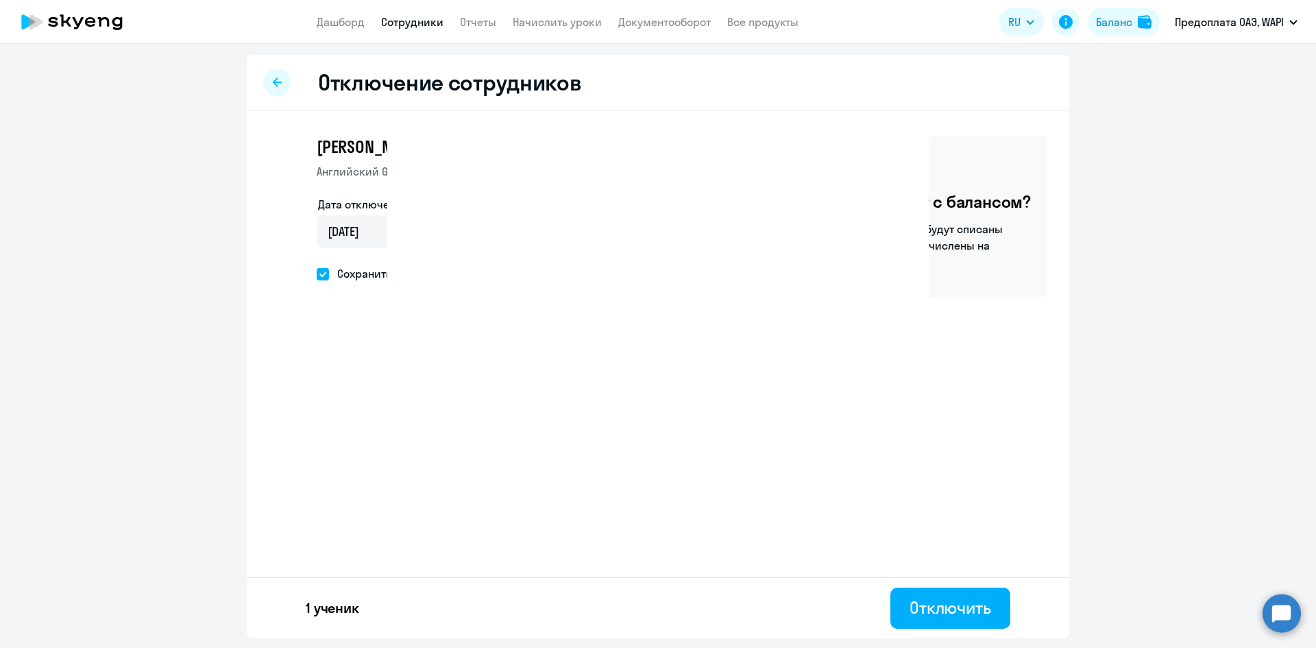
select select "30"
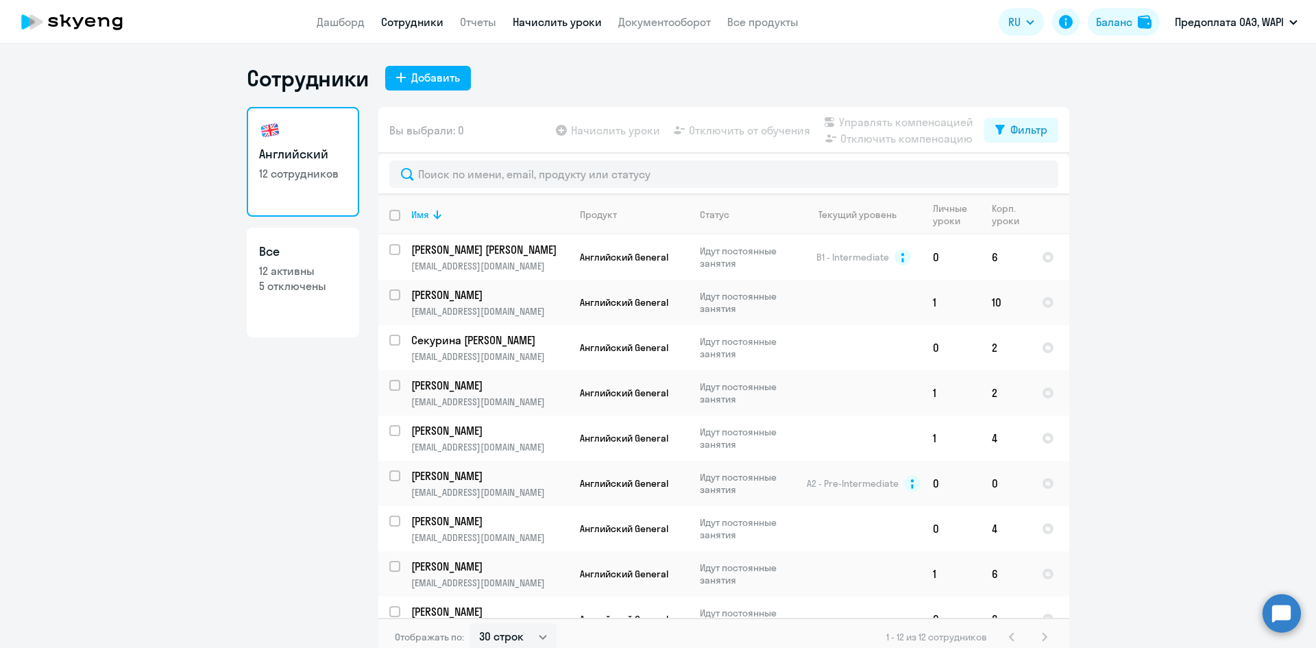
click at [553, 19] on link "Начислить уроки" at bounding box center [557, 22] width 89 height 14
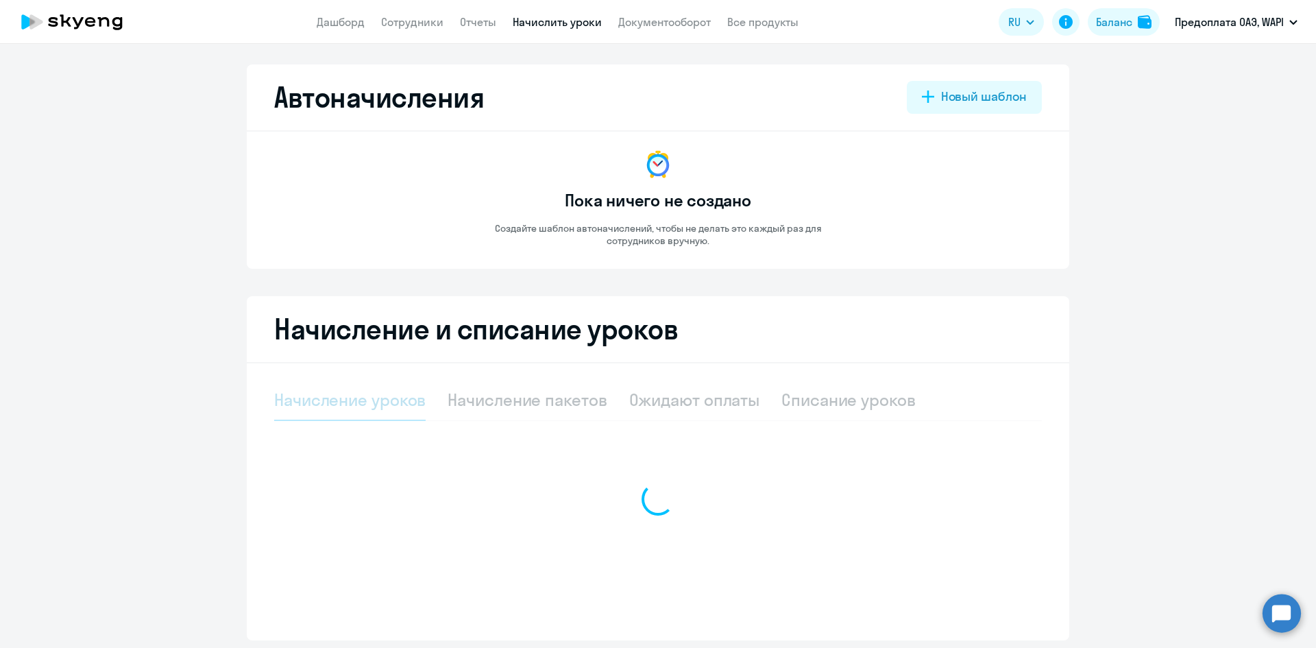
select select "10"
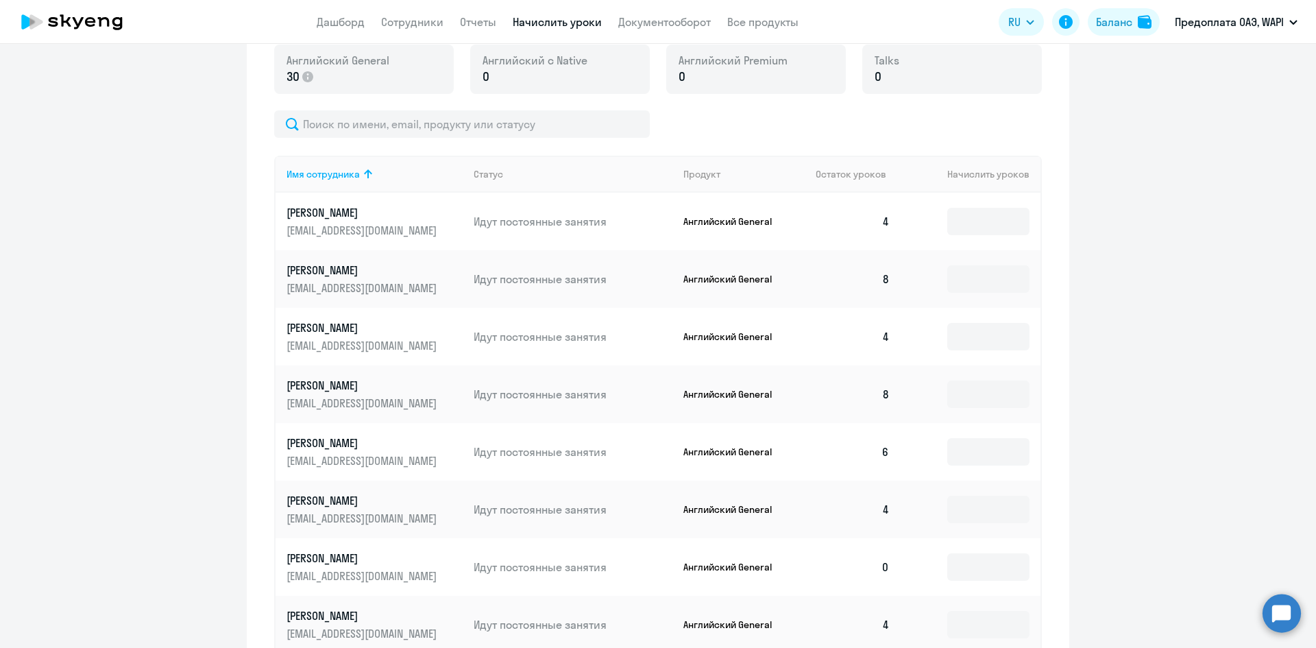
scroll to position [411, 0]
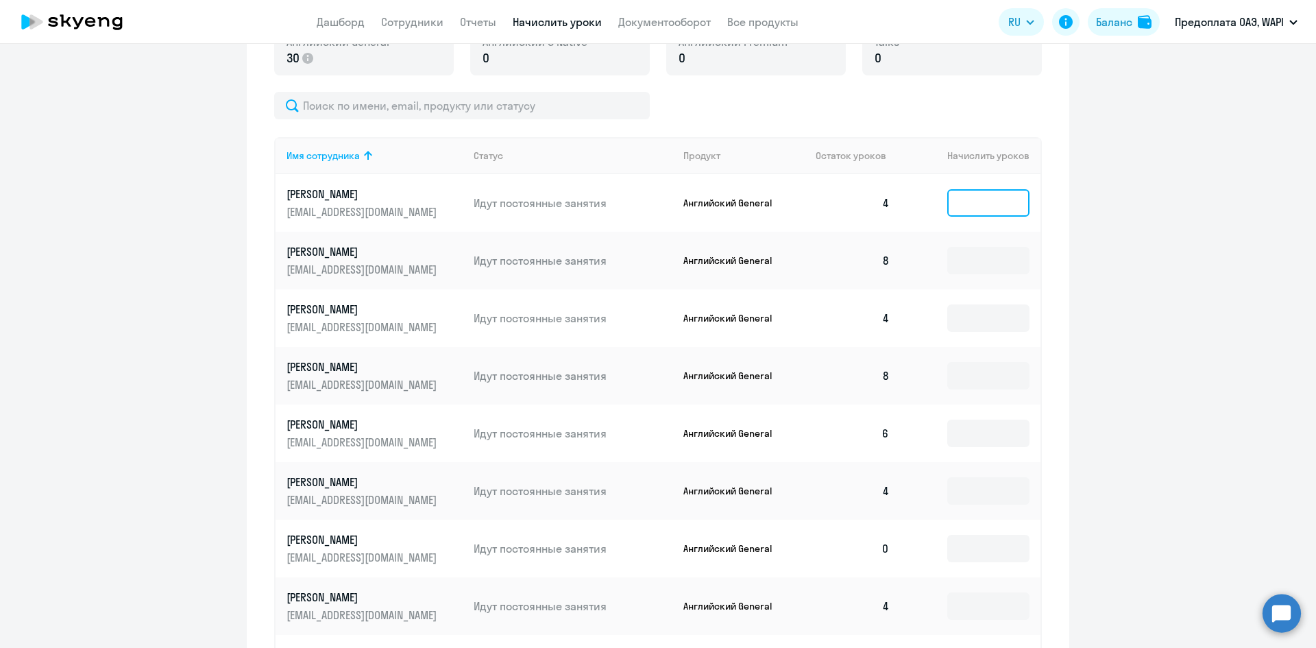
click at [973, 200] on input at bounding box center [988, 202] width 82 height 27
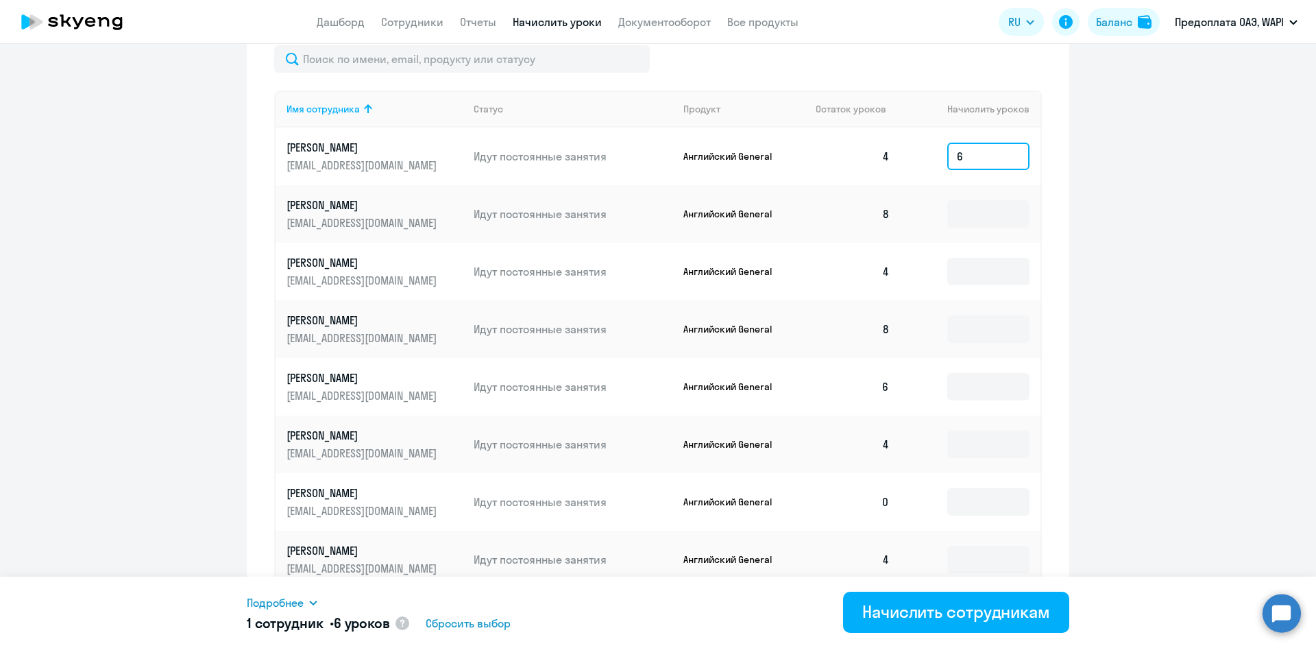
scroll to position [480, 0]
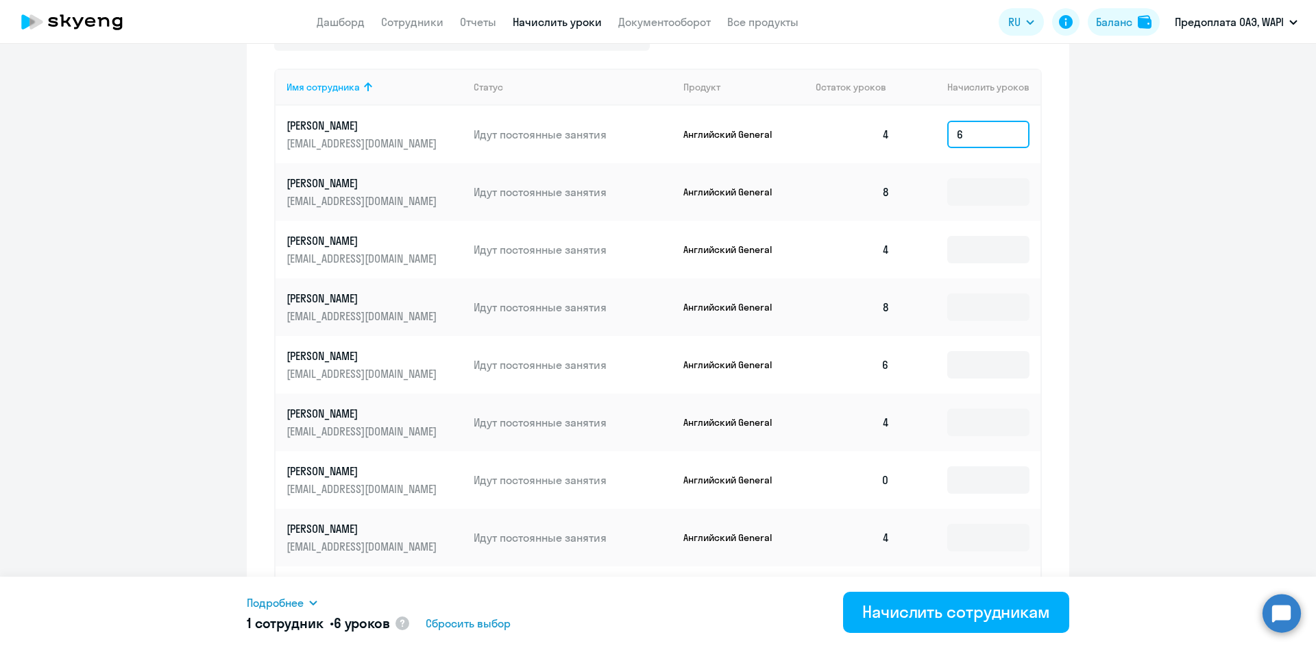
type input "6"
